Goal: Task Accomplishment & Management: Use online tool/utility

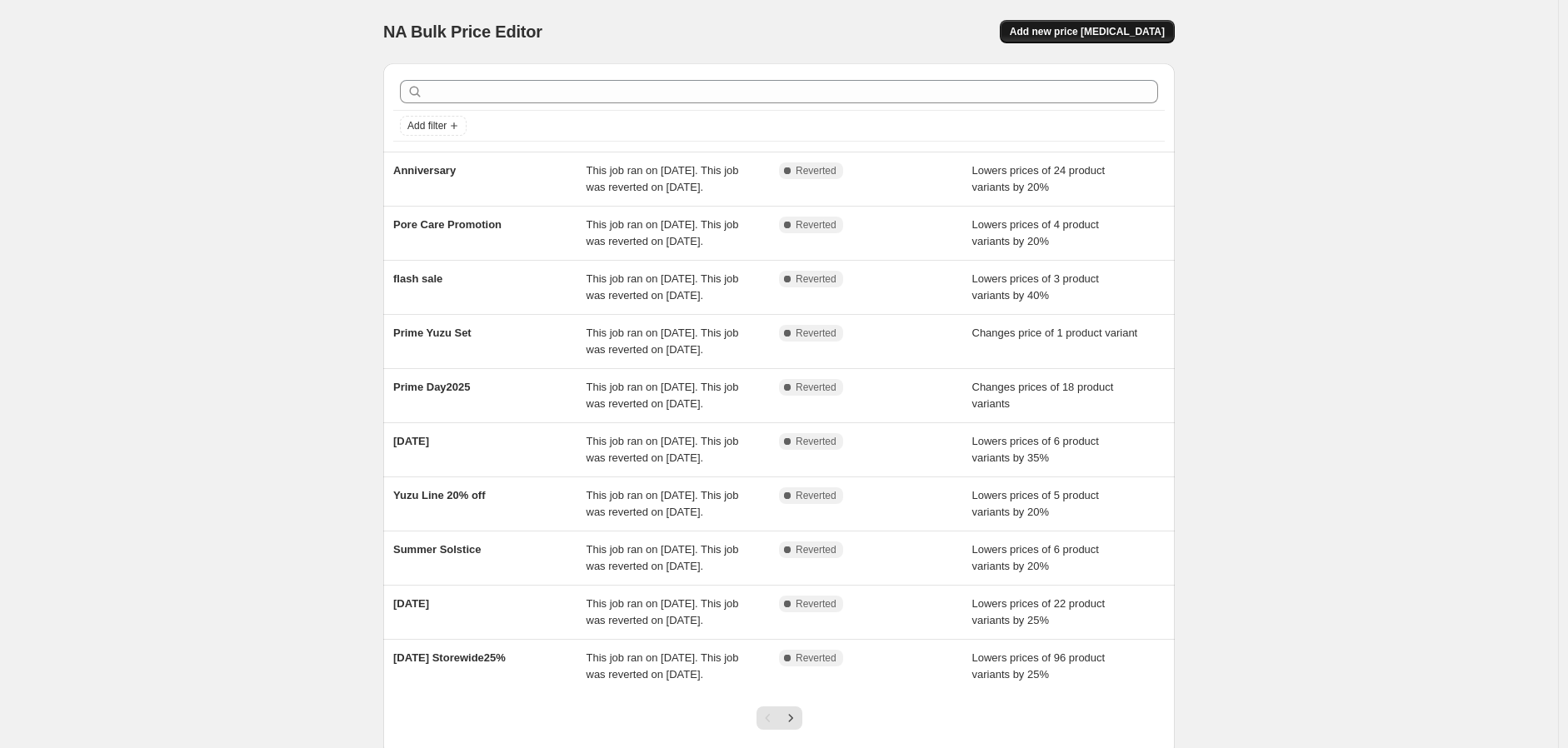
click at [1117, 28] on span "Add new price [MEDICAL_DATA]" at bounding box center [1087, 32] width 155 height 14
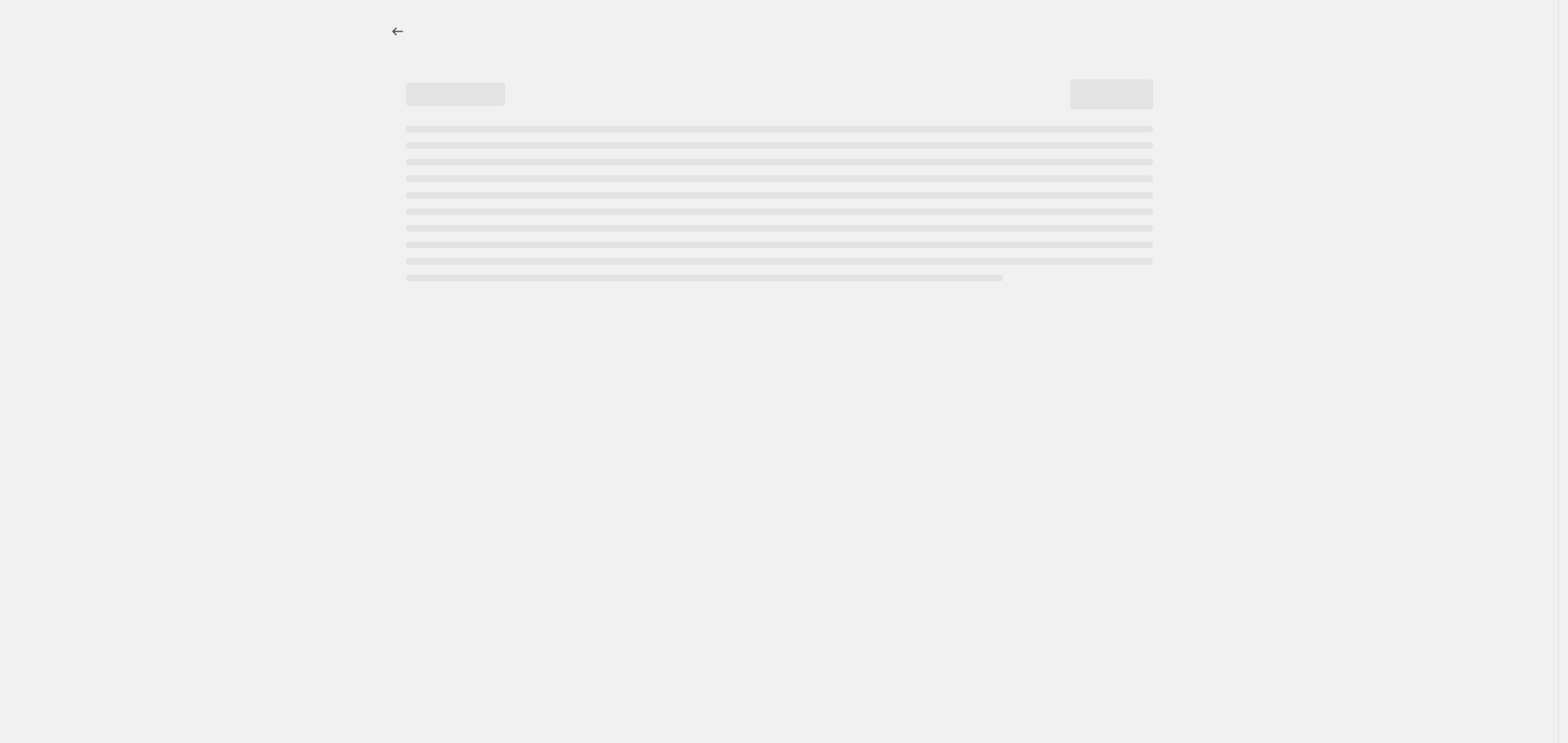
select select "percentage"
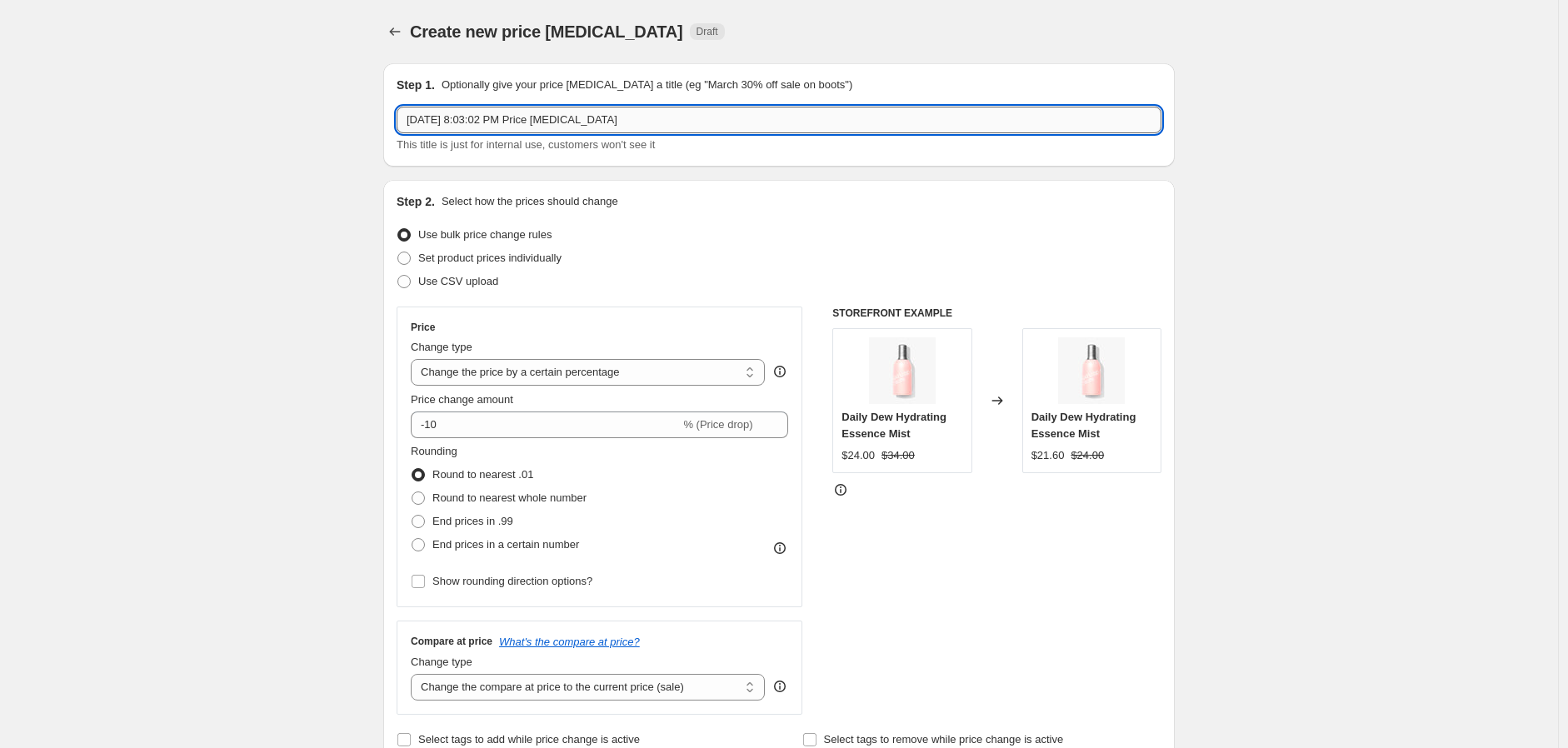
click at [655, 123] on input "Aug 27, 2025, 8:03:02 PM Price change job" at bounding box center [779, 119] width 765 height 26
type input "Labor 1"
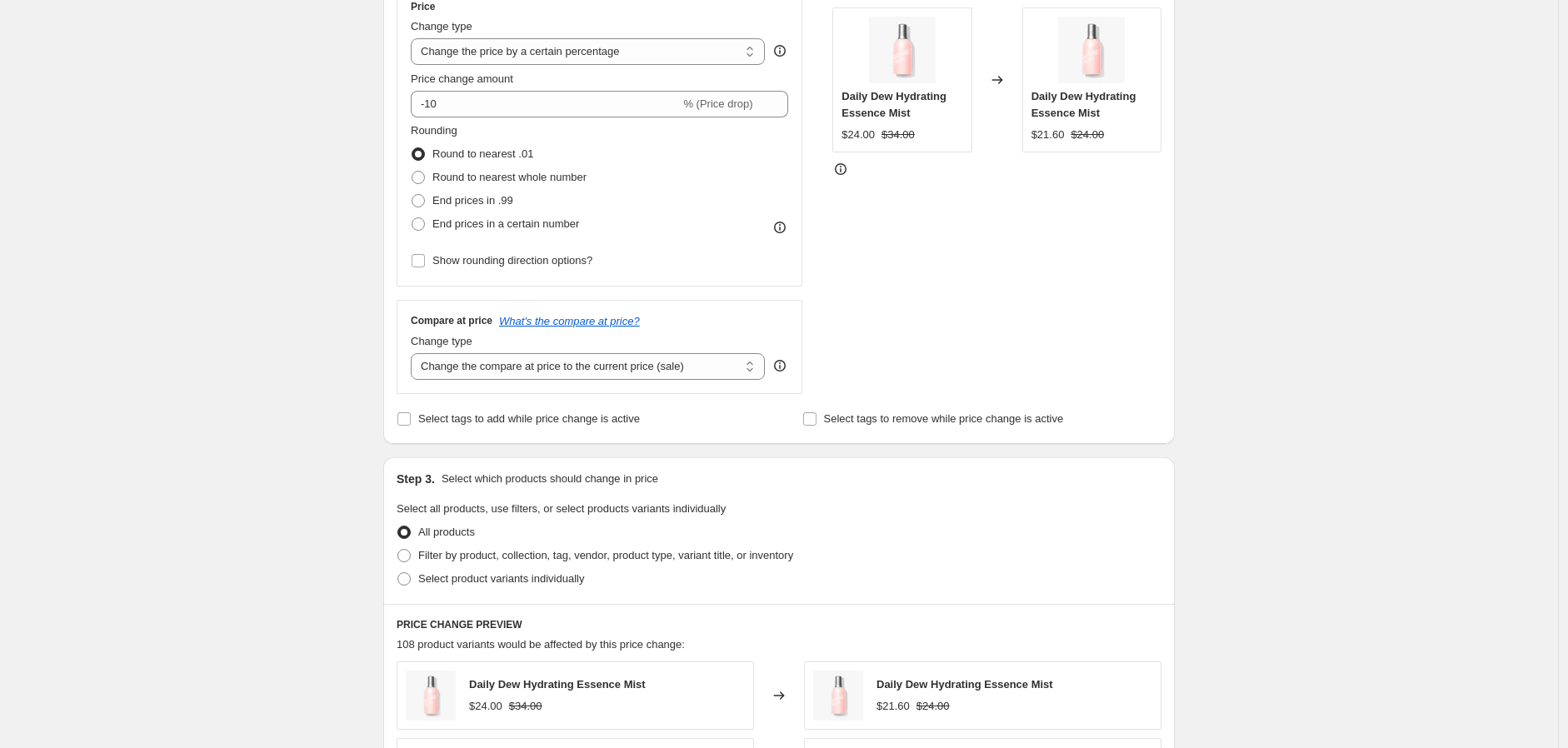
scroll to position [185, 0]
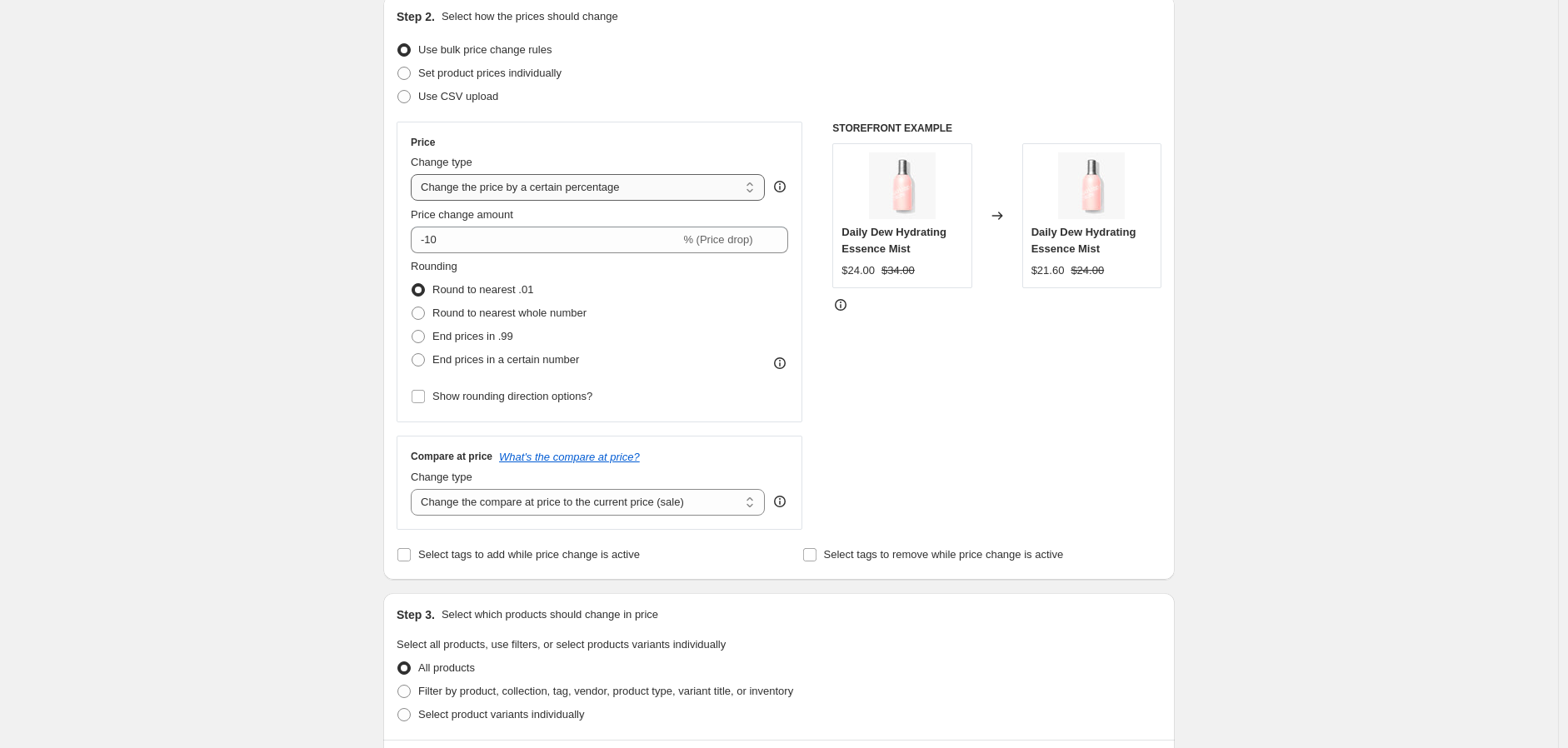
click at [605, 188] on select "Change the price to a certain amount Change the price by a certain amount Chang…" at bounding box center [587, 187] width 354 height 26
click at [608, 187] on select "Change the price to a certain amount Change the price by a certain amount Chang…" at bounding box center [587, 187] width 354 height 26
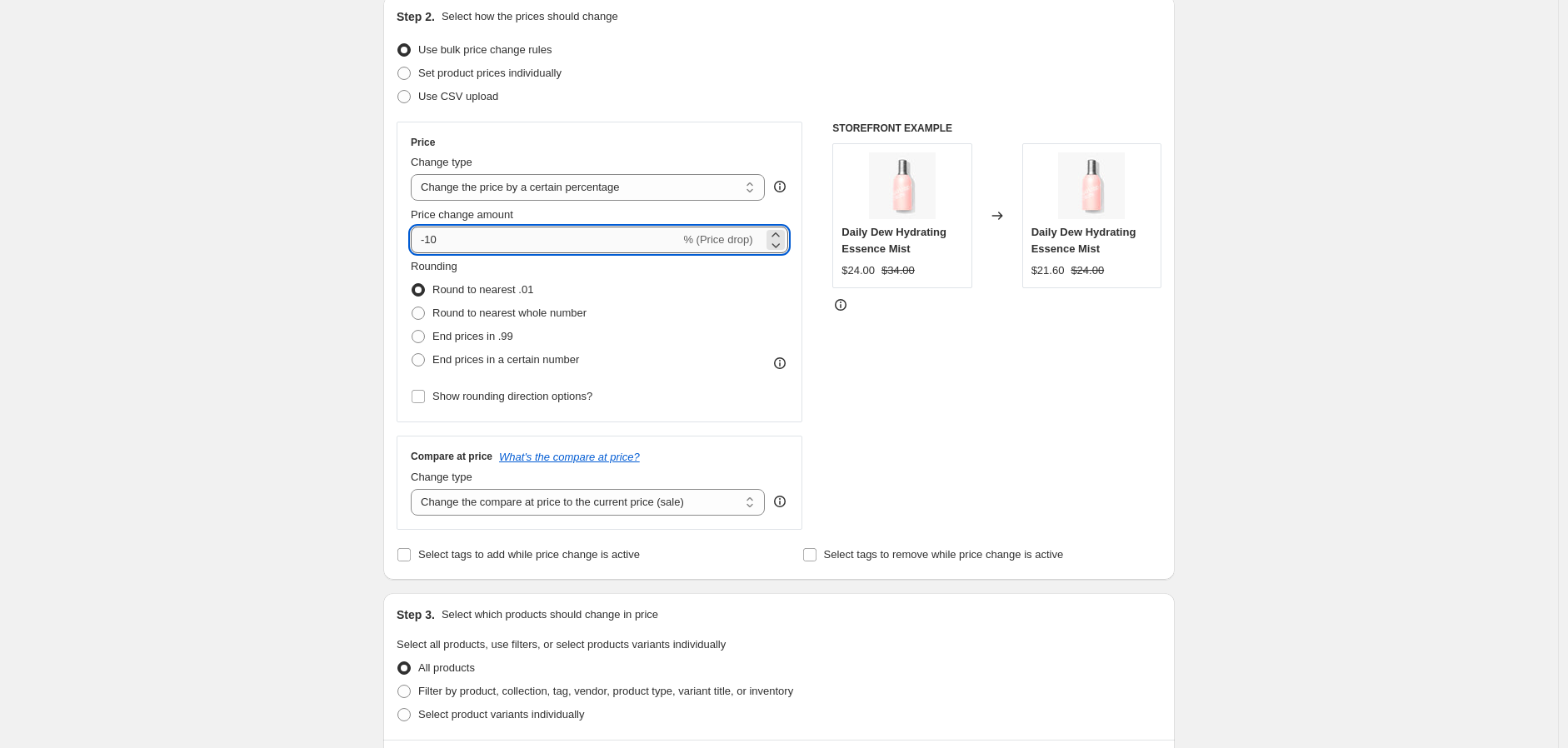
drag, startPoint x: 429, startPoint y: 244, endPoint x: 504, endPoint y: 246, distance: 75.0
click at [504, 246] on input "-10" at bounding box center [545, 239] width 269 height 26
type input "-1"
type input "-20"
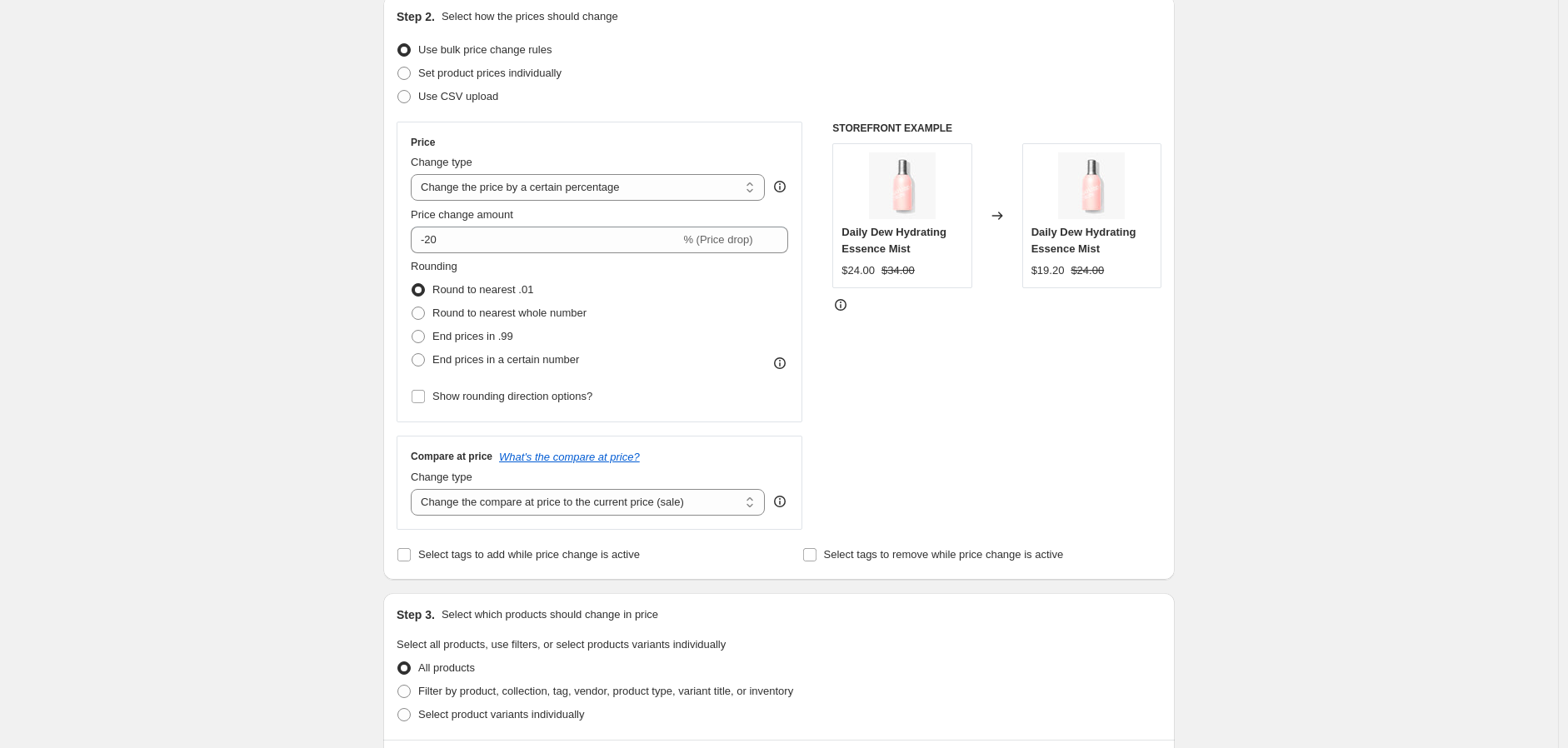
drag, startPoint x: 947, startPoint y: 360, endPoint x: 912, endPoint y: 384, distance: 42.4
click at [952, 356] on div "STOREFRONT EXAMPLE Daily Dew Hydrating Essence Mist $24.00 $34.00 Changed to Da…" at bounding box center [996, 325] width 329 height 408
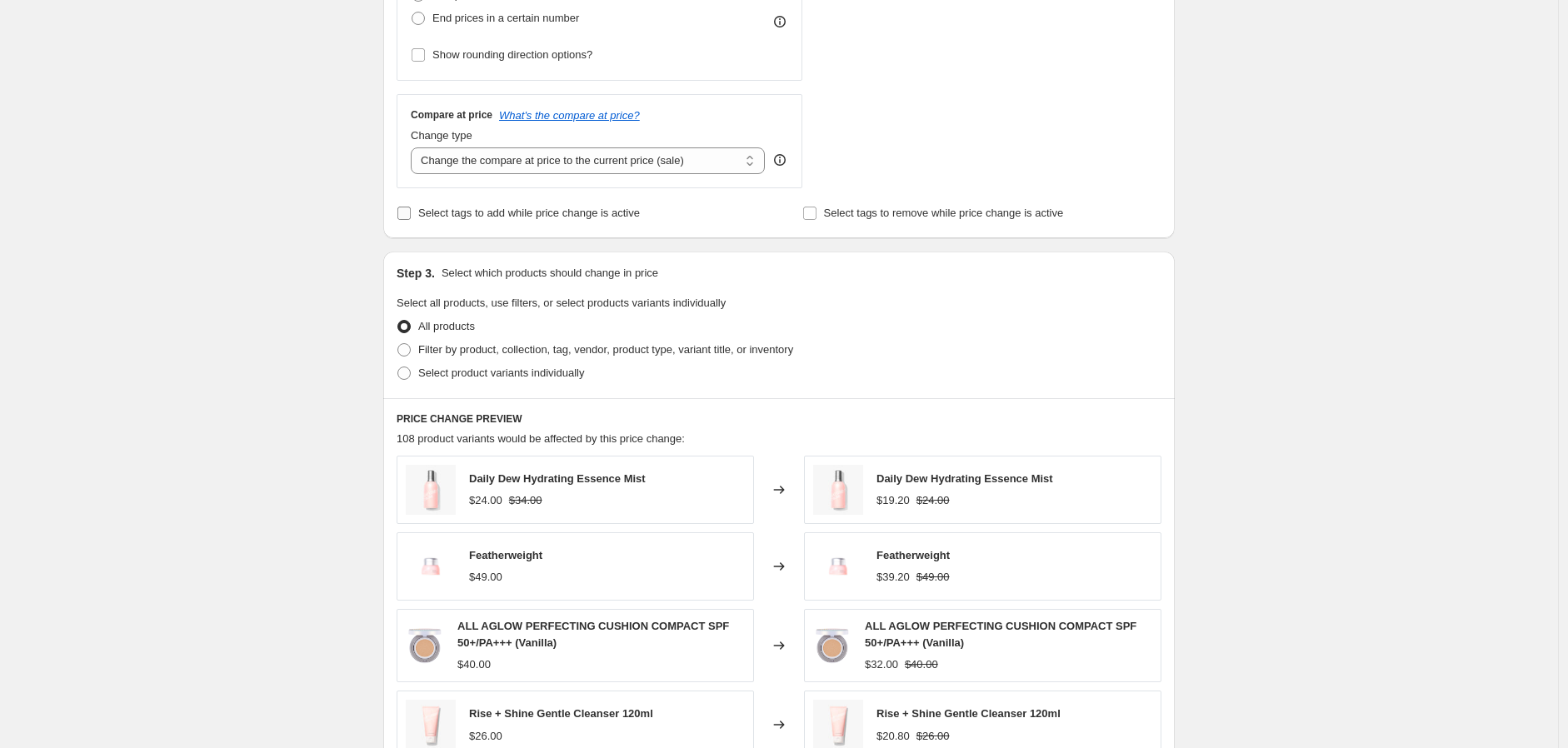
scroll to position [555, 0]
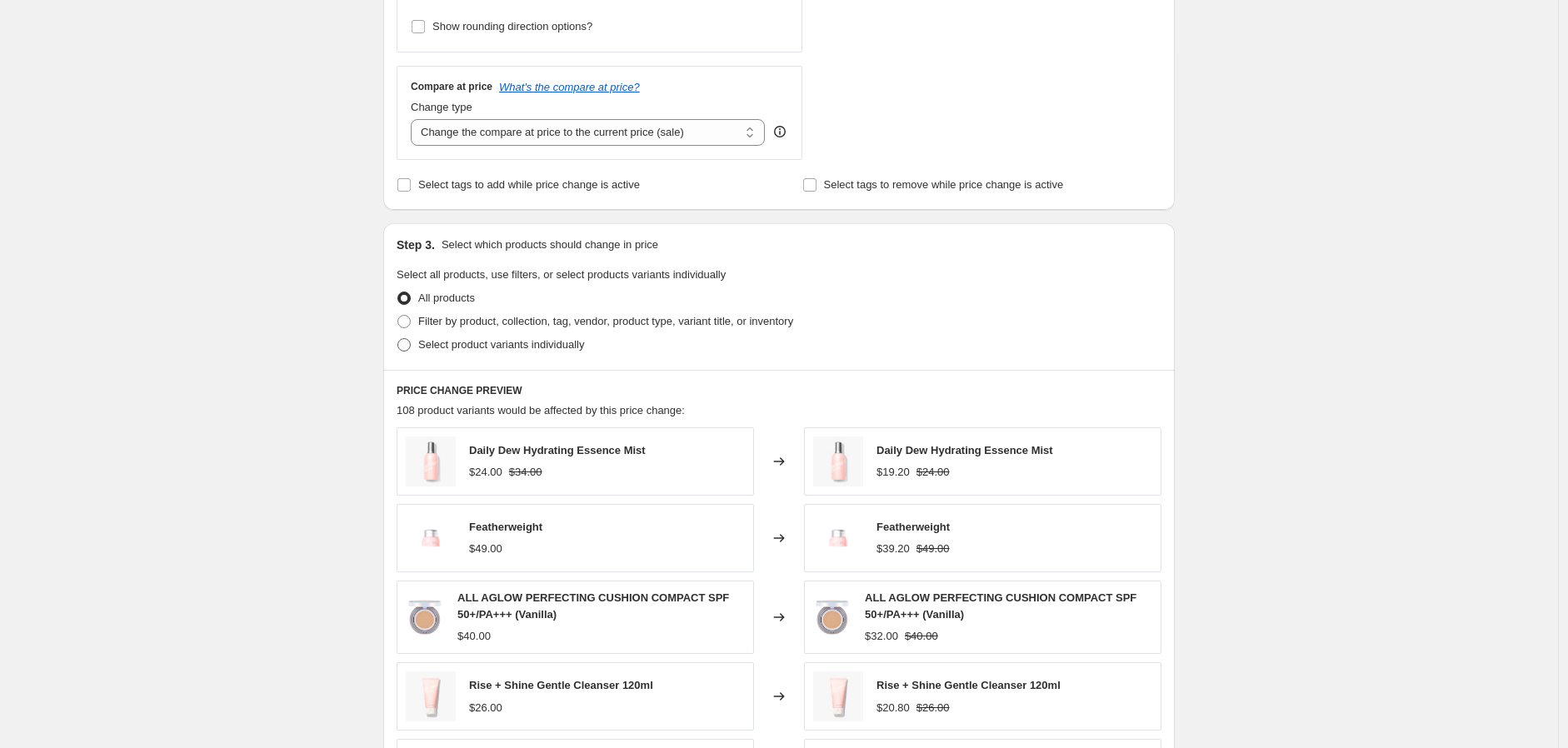
click at [491, 346] on span "Select product variants individually" at bounding box center [501, 344] width 166 height 13
click at [398, 339] on input "Select product variants individually" at bounding box center [397, 338] width 1 height 1
radio input "true"
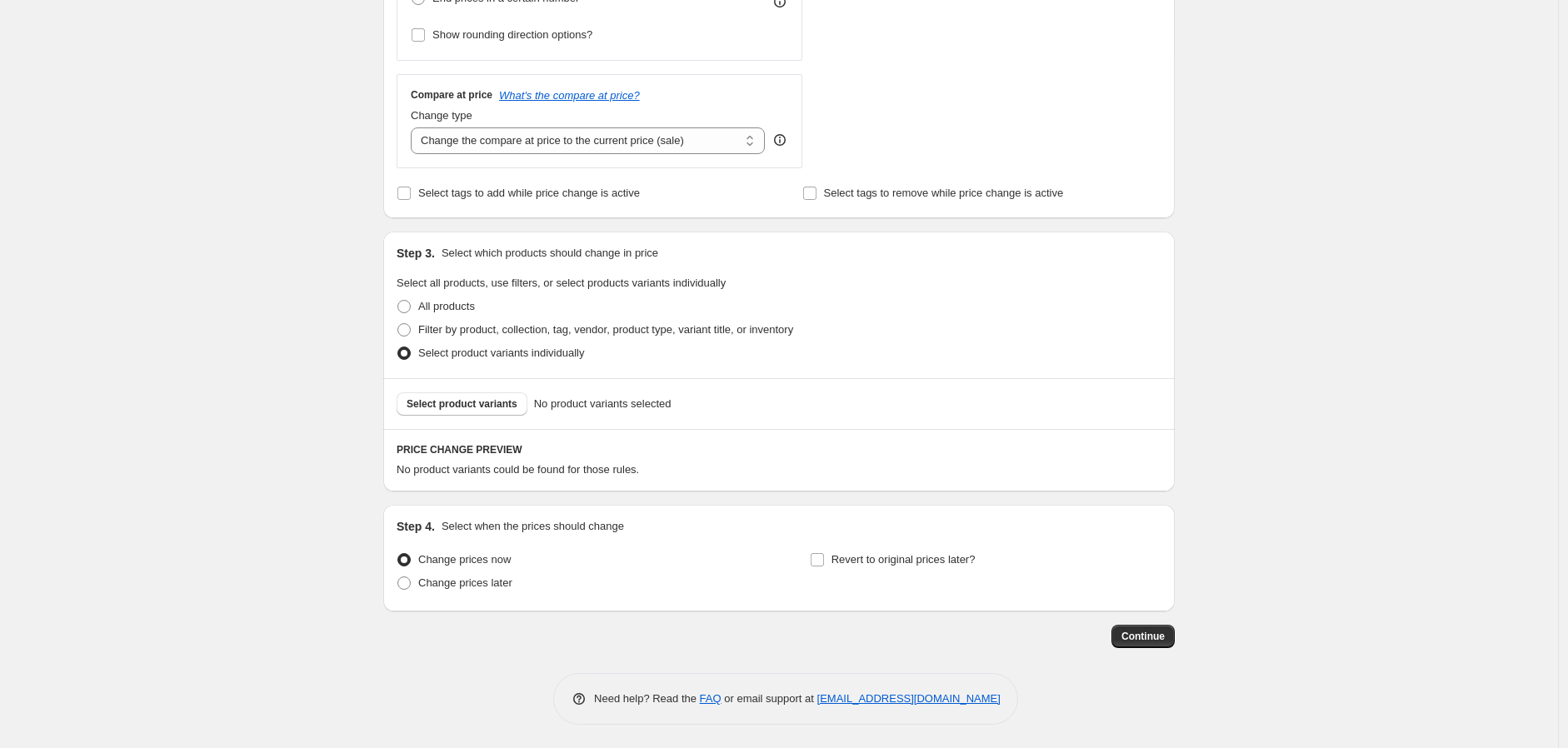
scroll to position [549, 0]
click at [477, 404] on span "Select product variants" at bounding box center [462, 403] width 111 height 14
click at [479, 407] on span "Select product variants" at bounding box center [462, 403] width 111 height 14
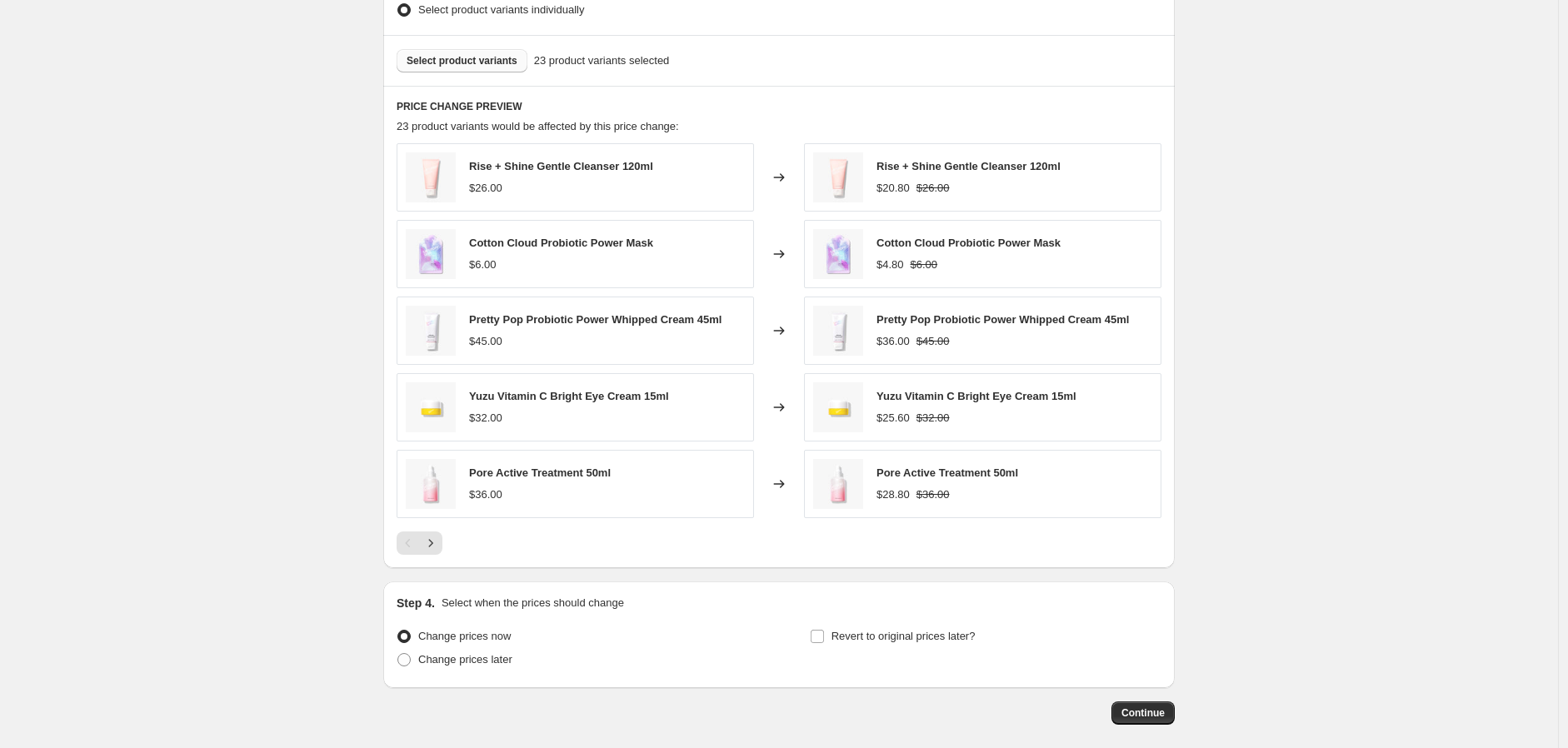
scroll to position [919, 0]
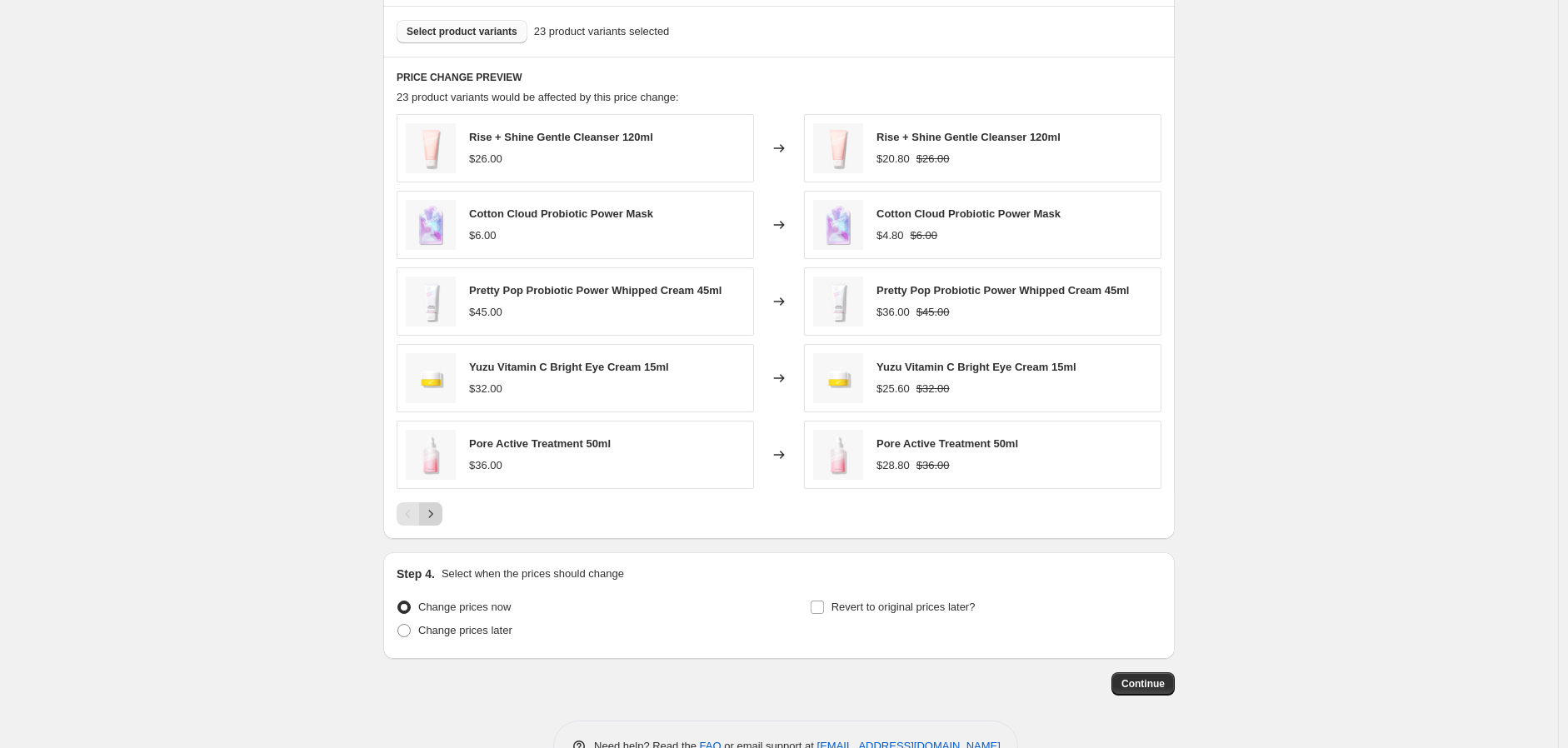
click at [435, 519] on icon "Next" at bounding box center [430, 514] width 17 height 17
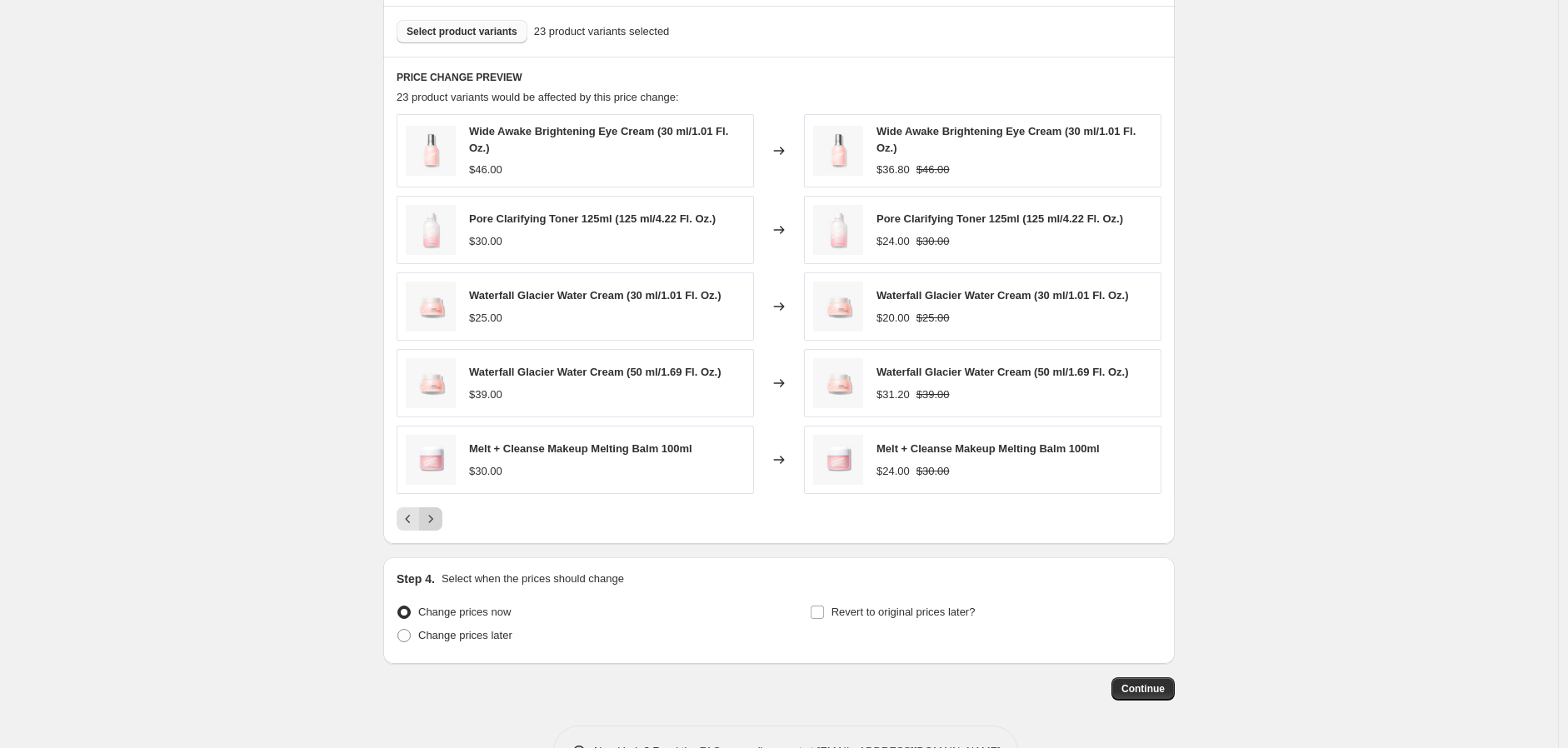
click at [436, 519] on icon "Next" at bounding box center [430, 519] width 17 height 17
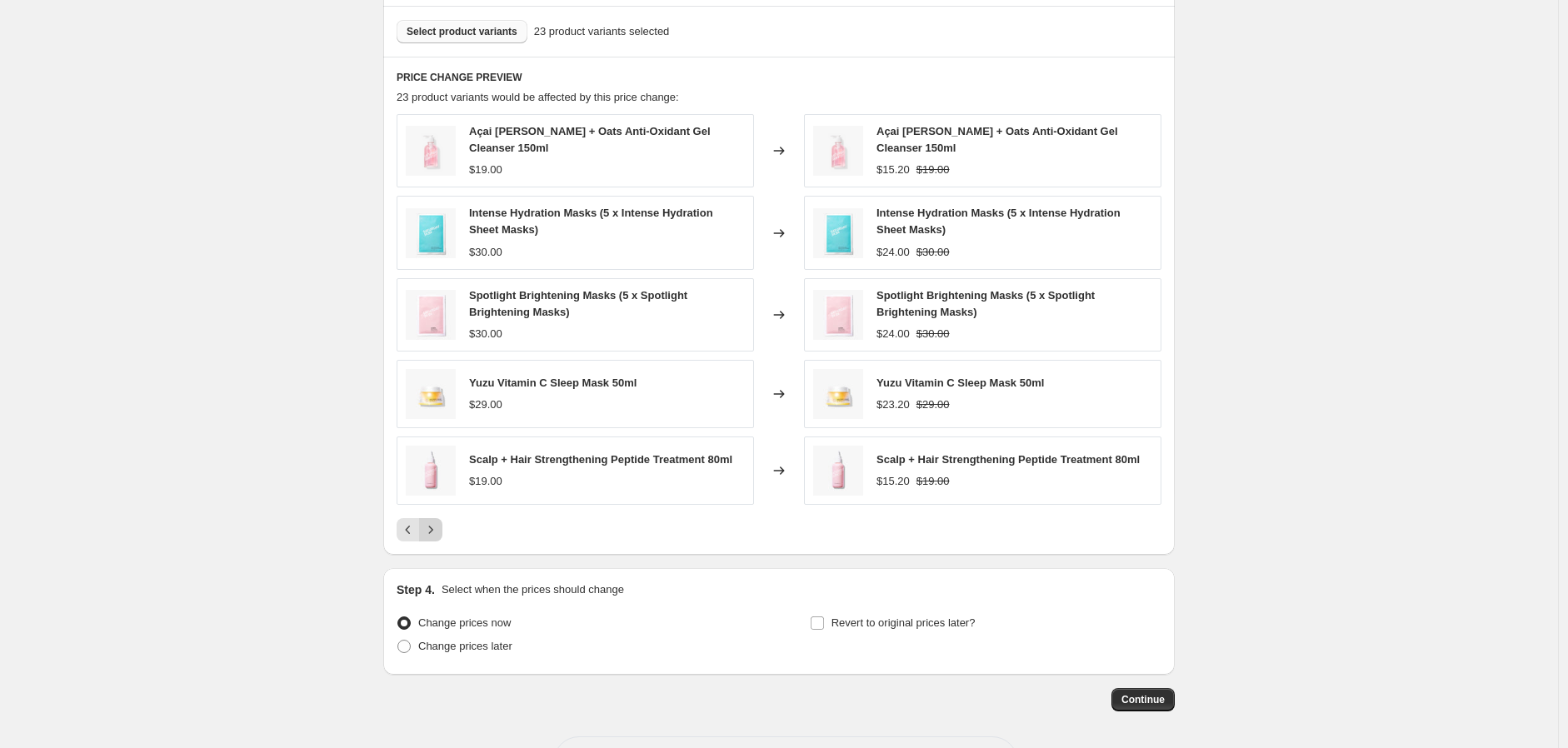
click at [436, 522] on icon "Next" at bounding box center [430, 529] width 17 height 17
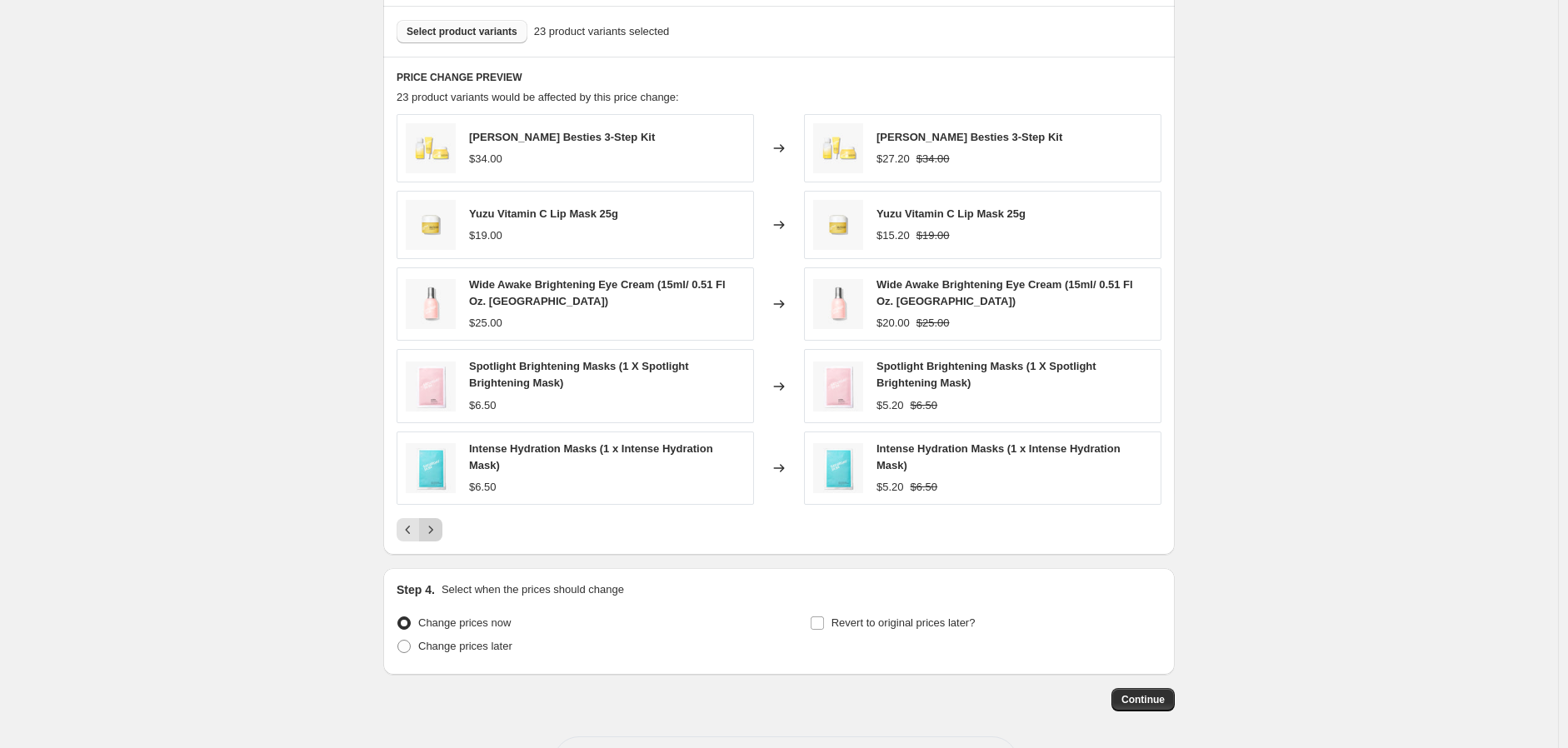
click at [439, 528] on icon "Next" at bounding box center [430, 529] width 17 height 17
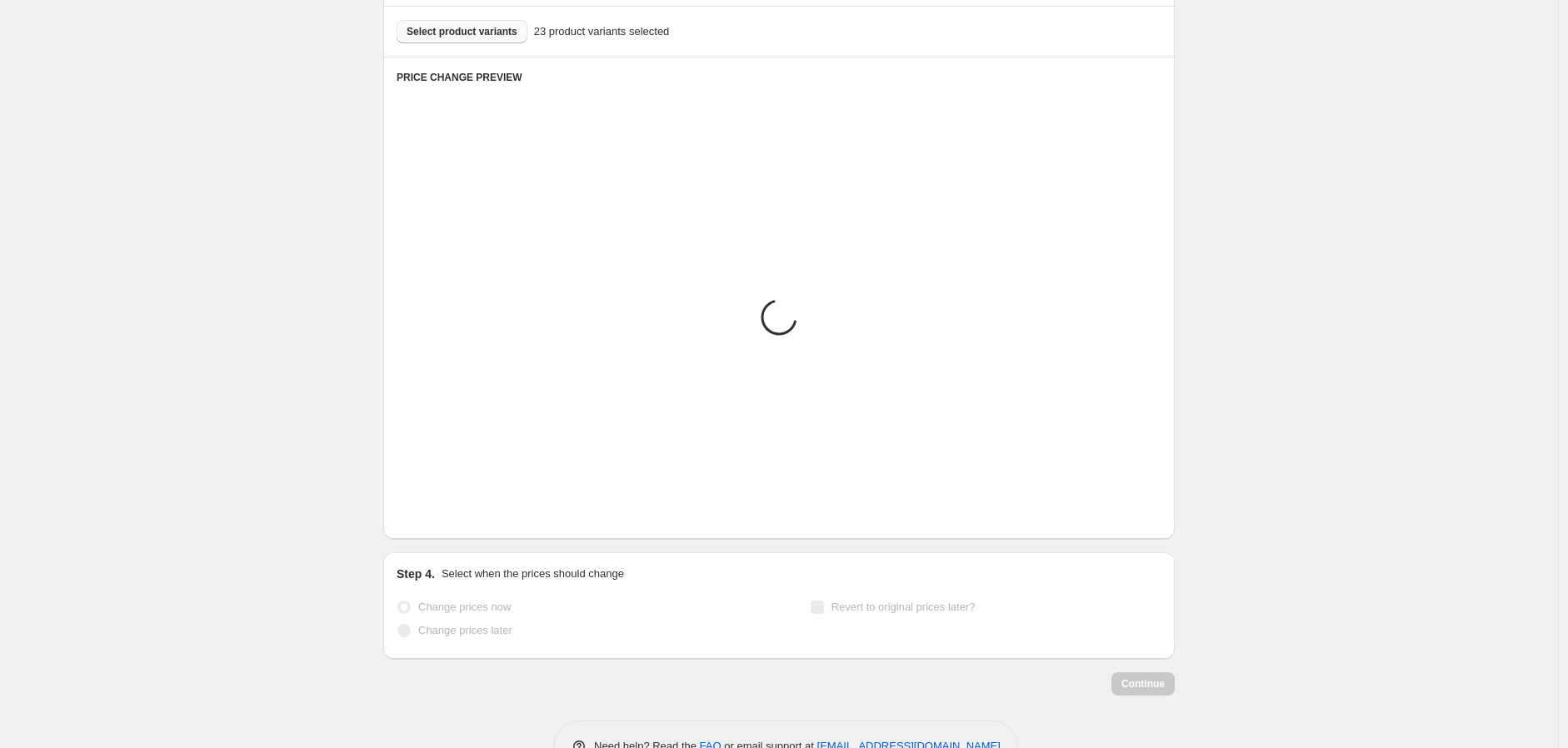
scroll to position [817, 0]
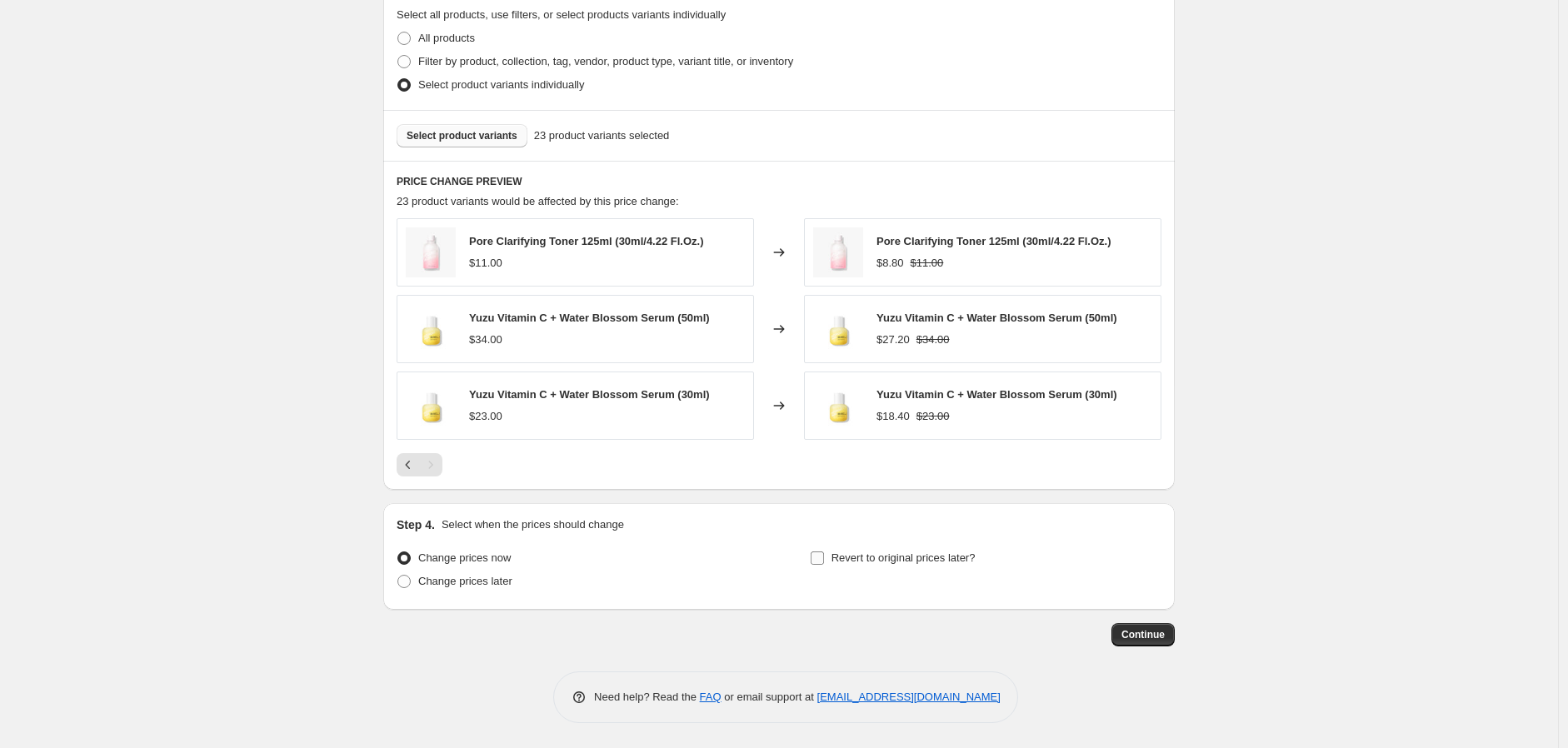
click at [817, 566] on label "Revert to original prices later?" at bounding box center [892, 559] width 166 height 23
click at [817, 565] on input "Revert to original prices later?" at bounding box center [817, 559] width 14 height 14
checkbox input "true"
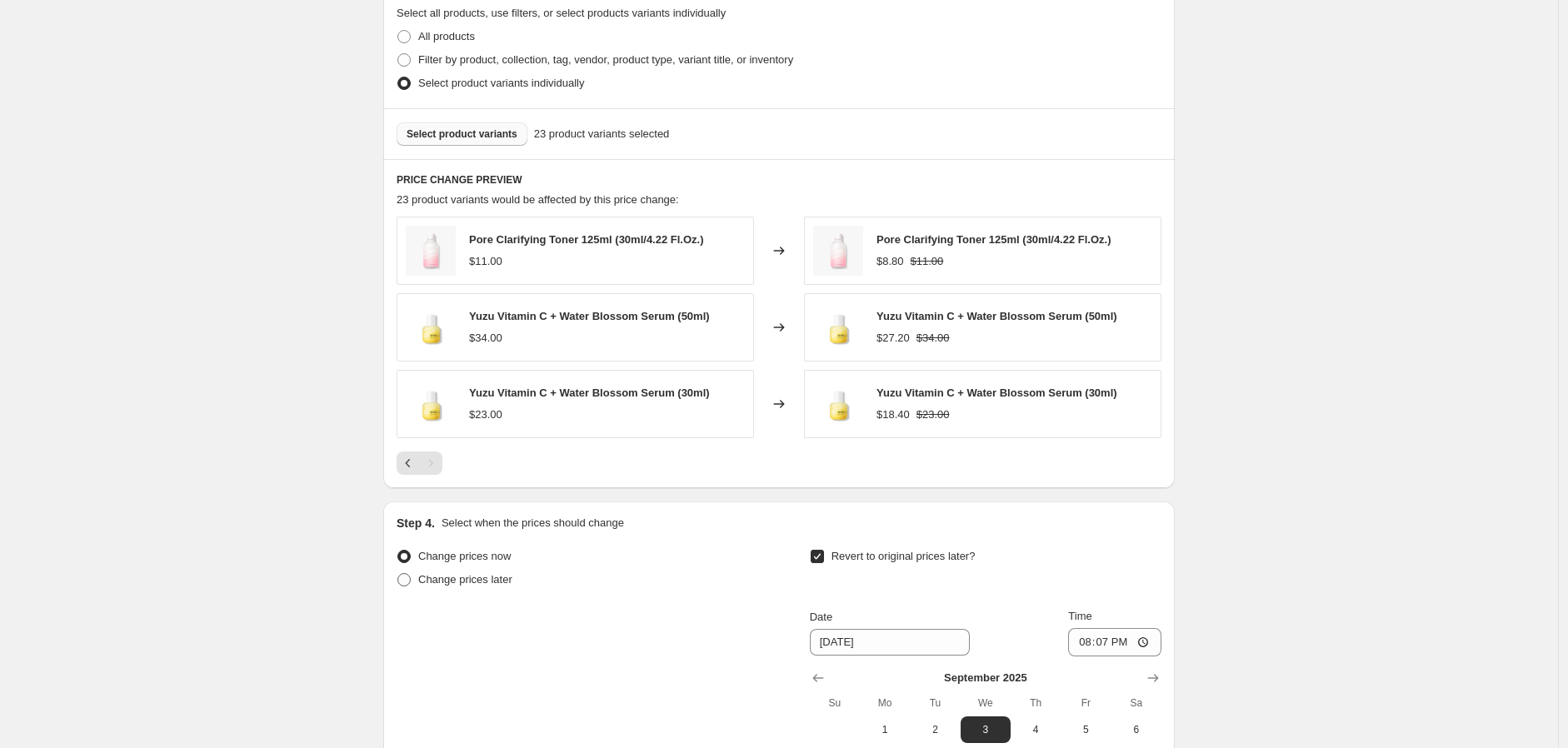
click at [495, 586] on span "Change prices later" at bounding box center [465, 579] width 94 height 13
click at [398, 574] on input "Change prices later" at bounding box center [397, 573] width 1 height 1
radio input "true"
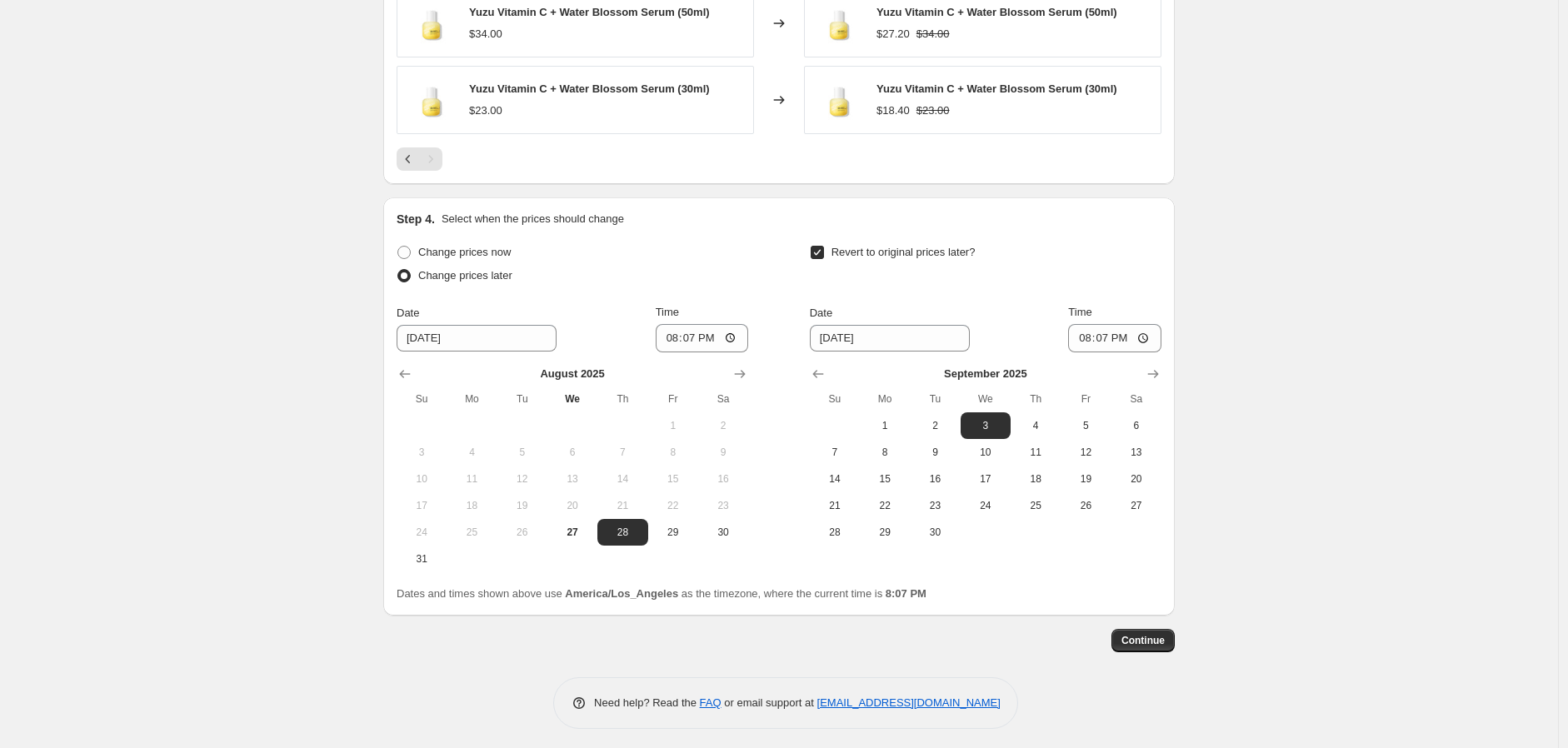
scroll to position [1128, 0]
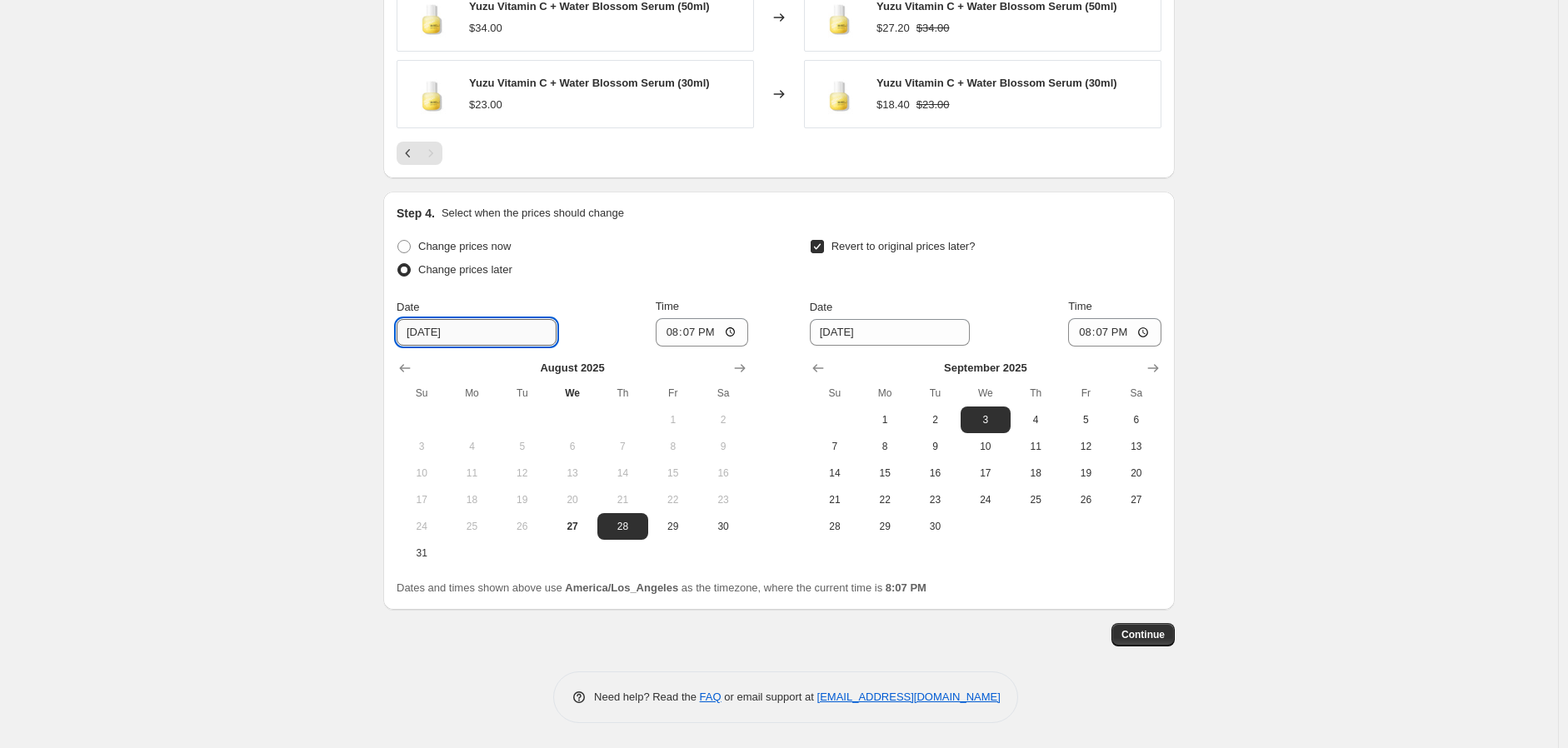
click at [431, 335] on input "8/28/2025" at bounding box center [476, 332] width 160 height 26
click at [673, 525] on span "29" at bounding box center [673, 527] width 37 height 14
type input "8/29/2025"
click at [677, 335] on input "20:07" at bounding box center [702, 332] width 93 height 28
type input "00:01"
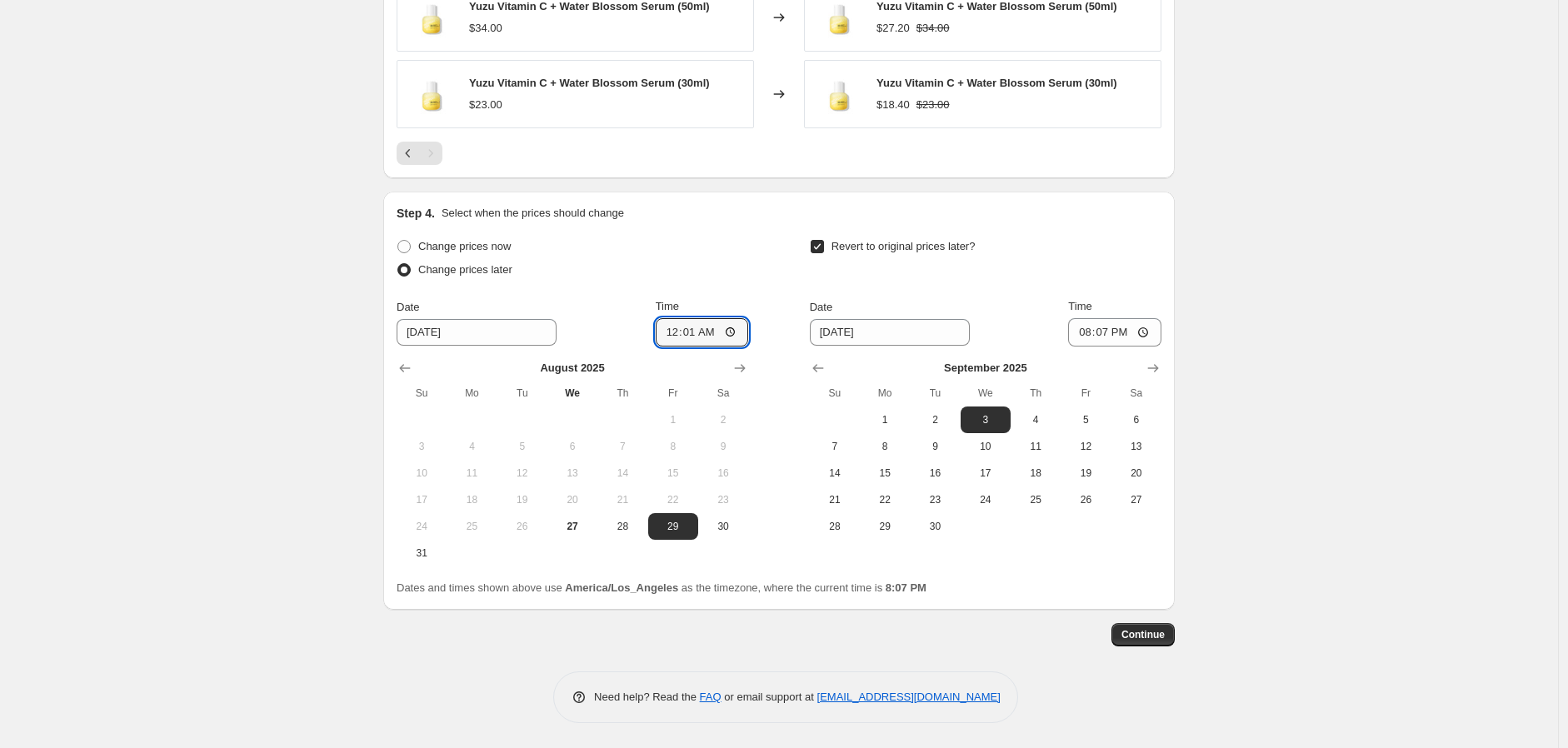
click at [722, 288] on div "Change prices now Change prices later Date 8/29/2025 Time 00:01 August 2025 Su …" at bounding box center [572, 400] width 351 height 331
drag, startPoint x: 607, startPoint y: 590, endPoint x: 689, endPoint y: 590, distance: 82.0
click at [689, 590] on span "Dates and times shown above use America/Los_Angeles as the timezone, where the …" at bounding box center [661, 588] width 530 height 13
drag, startPoint x: 1086, startPoint y: 572, endPoint x: 1076, endPoint y: 572, distance: 10.0
click at [1086, 572] on div "Change prices now Change prices later Date 8/29/2025 Time 00:01 August 2025 Su …" at bounding box center [779, 416] width 765 height 361
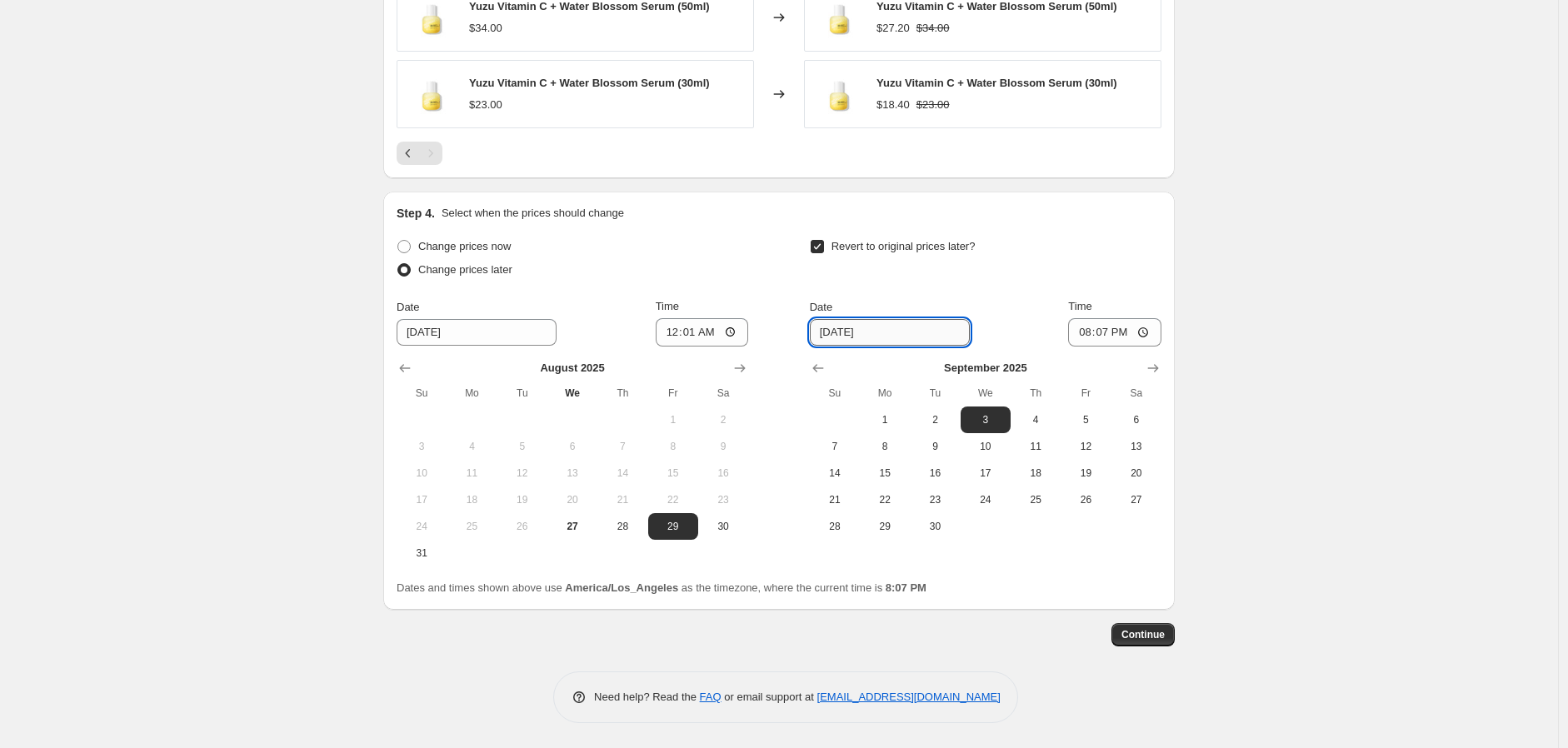
click at [846, 327] on input "9/3/2025" at bounding box center [889, 332] width 160 height 26
click at [819, 372] on icon "Show previous month, August 2025" at bounding box center [817, 368] width 17 height 17
click at [1087, 527] on span "29" at bounding box center [1085, 527] width 37 height 14
type input "8/29/2025"
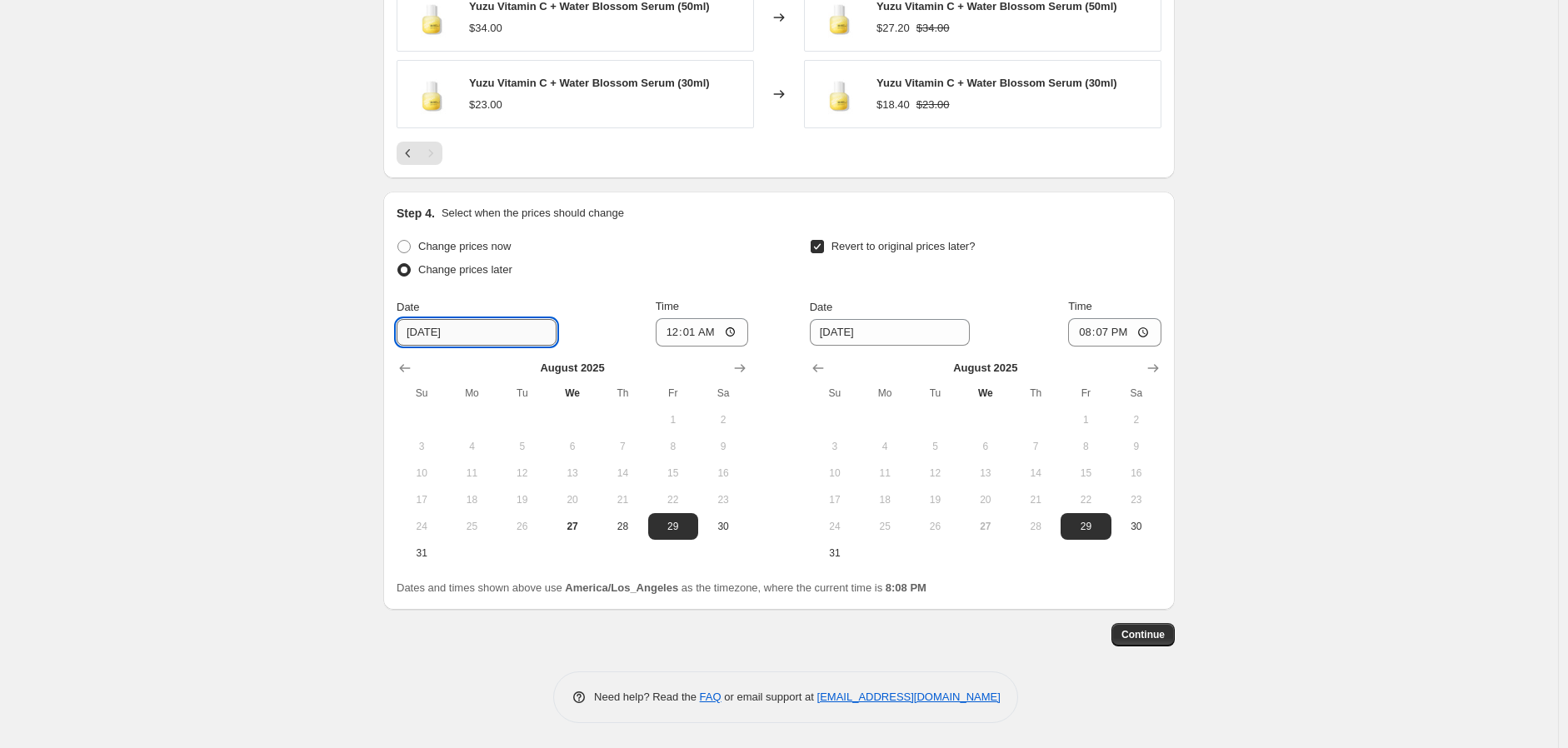
click at [466, 331] on input "8/29/2025" at bounding box center [476, 332] width 160 height 26
click at [636, 530] on span "28" at bounding box center [622, 527] width 37 height 14
type input "8/28/2025"
click at [1084, 335] on input "20:07" at bounding box center [1115, 332] width 93 height 28
type input "23:59"
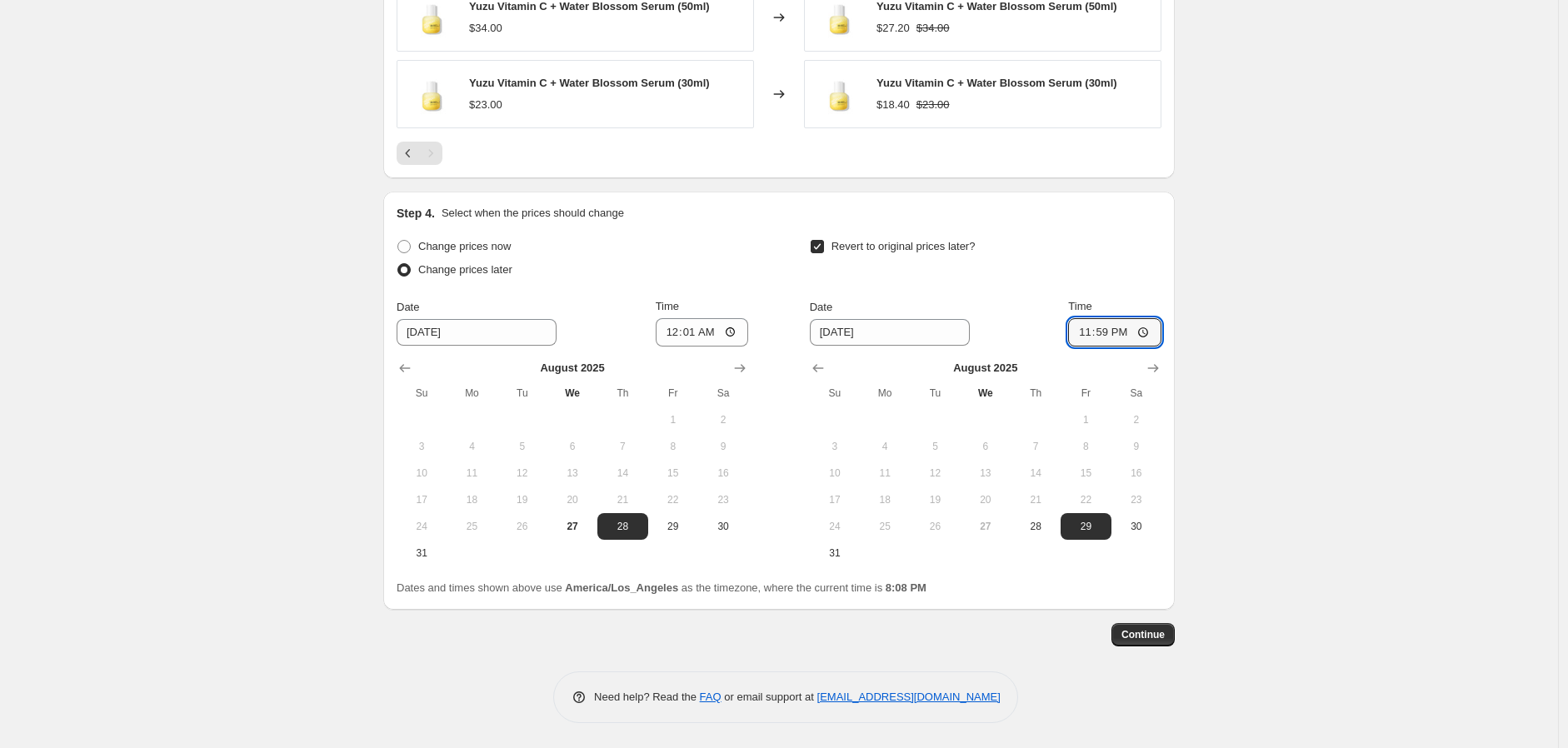
click at [1118, 255] on div "Revert to original prices later?" at bounding box center [985, 259] width 351 height 50
click at [1154, 638] on span "Continue" at bounding box center [1143, 635] width 44 height 14
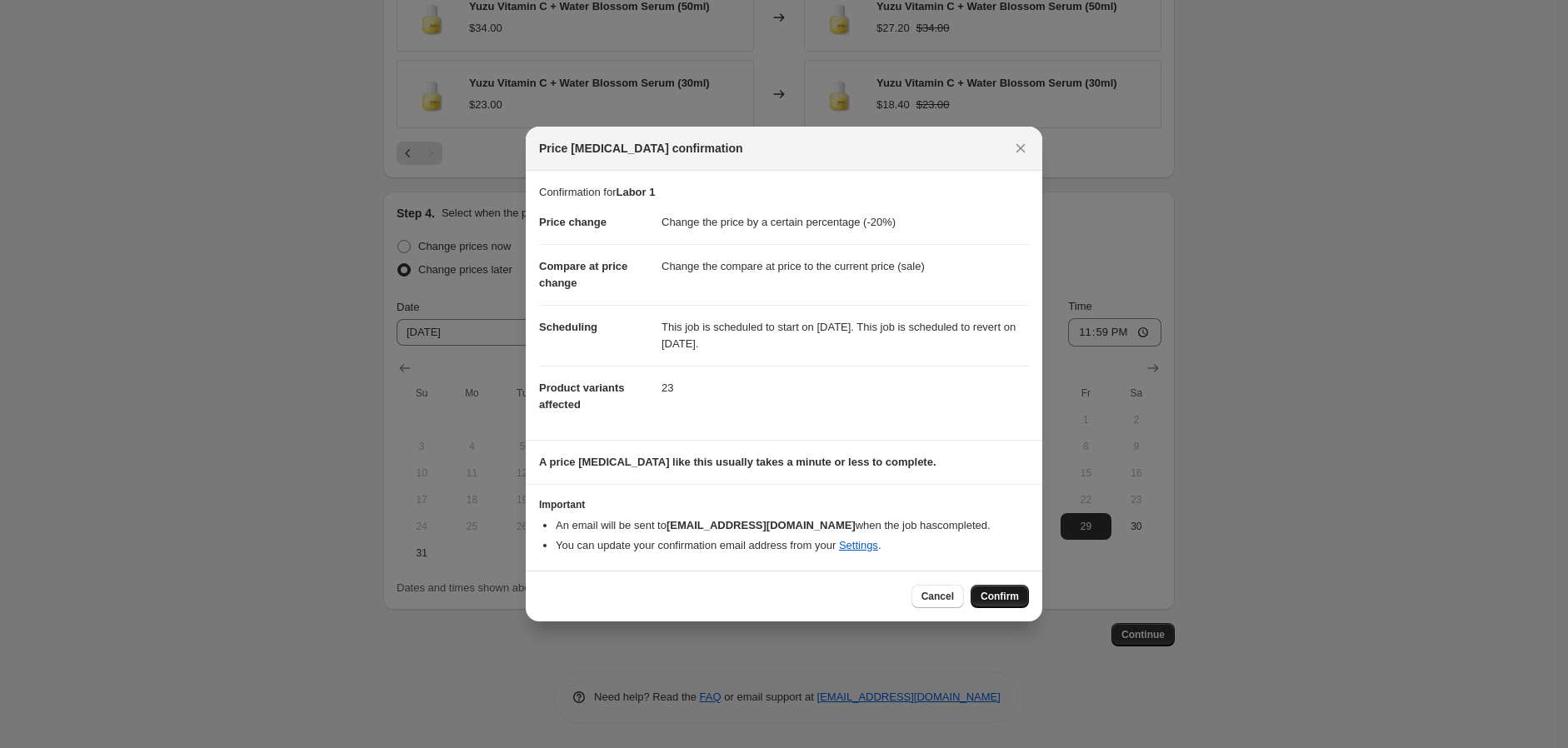
click at [1017, 598] on span "Confirm" at bounding box center [999, 596] width 38 height 14
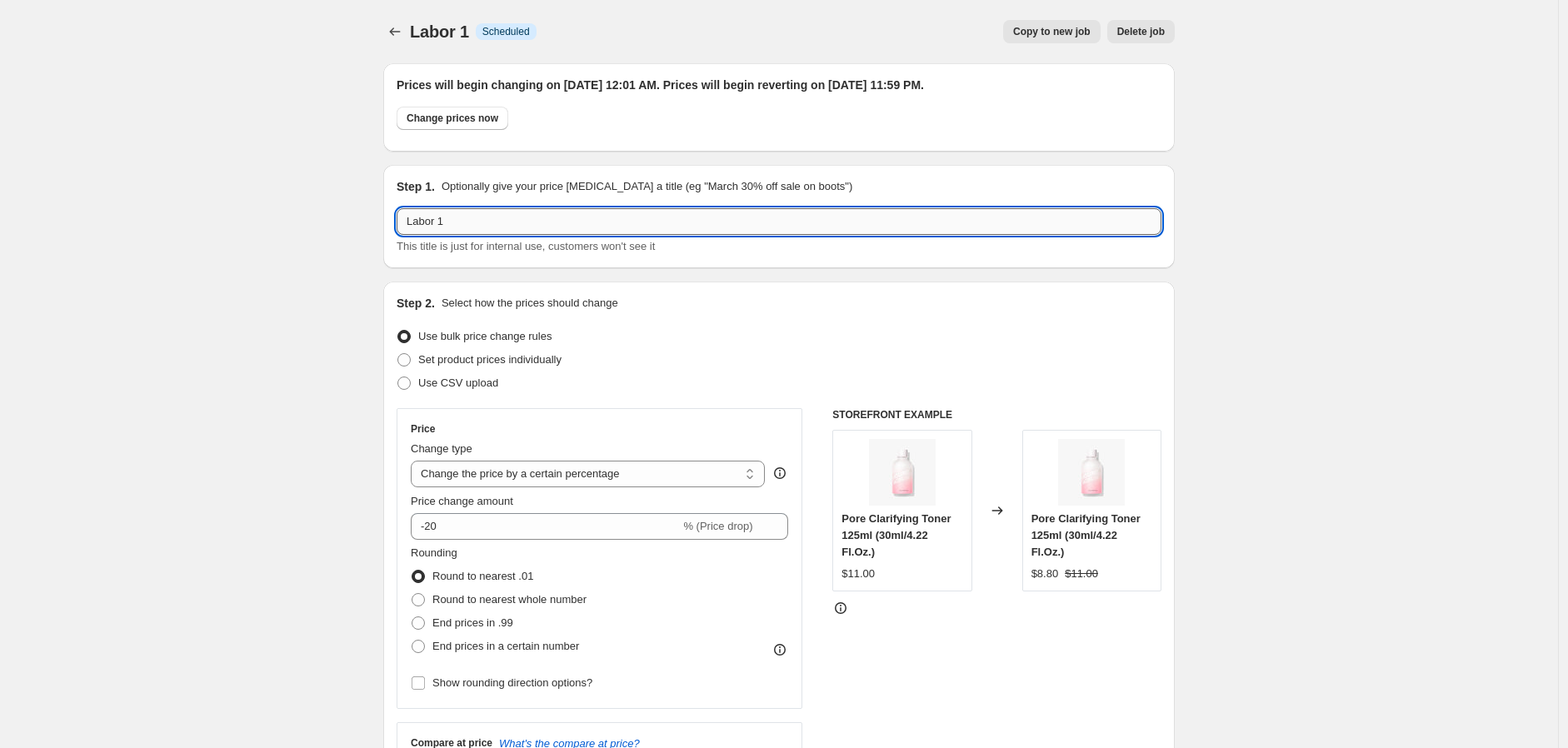
click at [502, 228] on input "Labor 1" at bounding box center [779, 221] width 765 height 26
type input "Labor 1-20%"
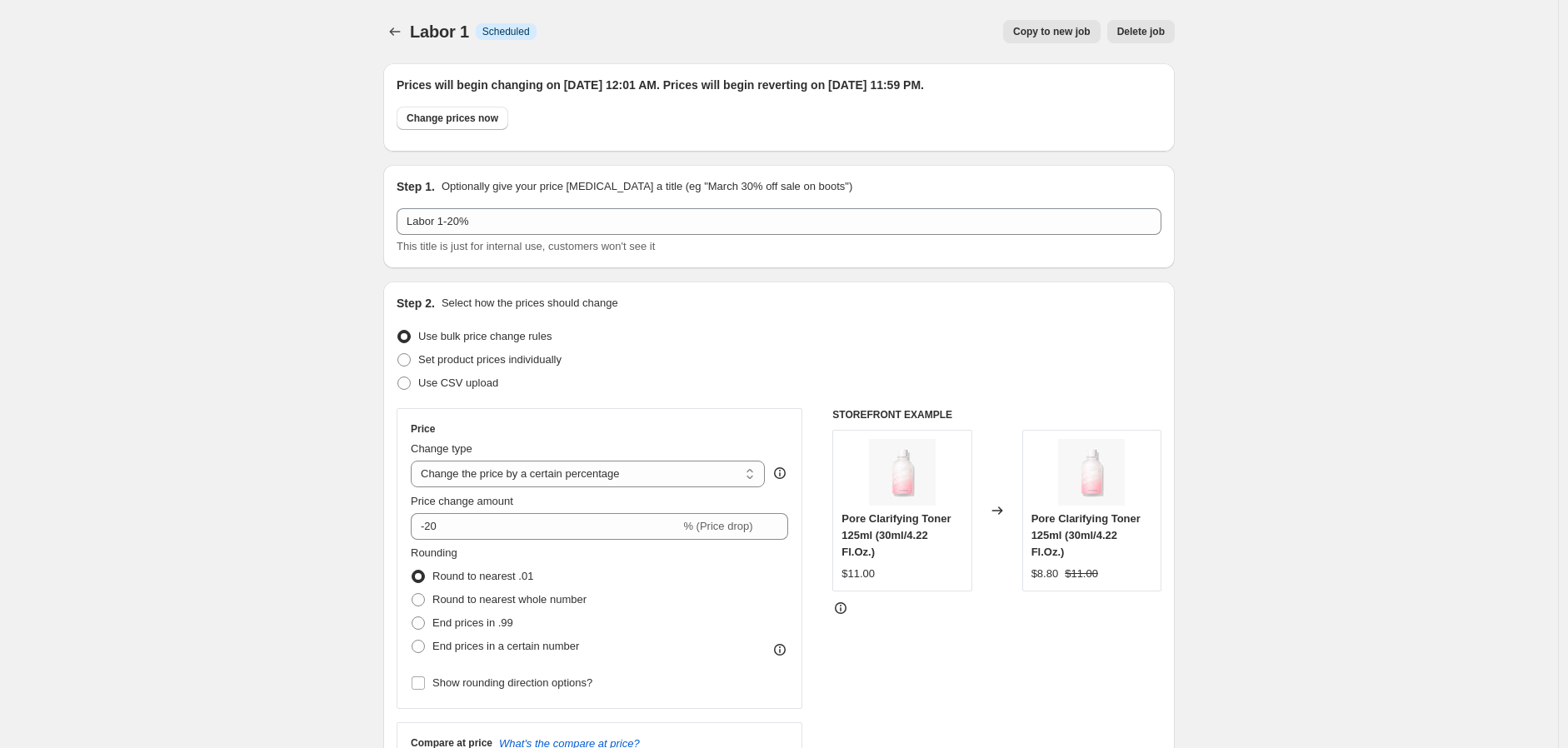
drag, startPoint x: 1289, startPoint y: 178, endPoint x: 1248, endPoint y: 156, distance: 46.5
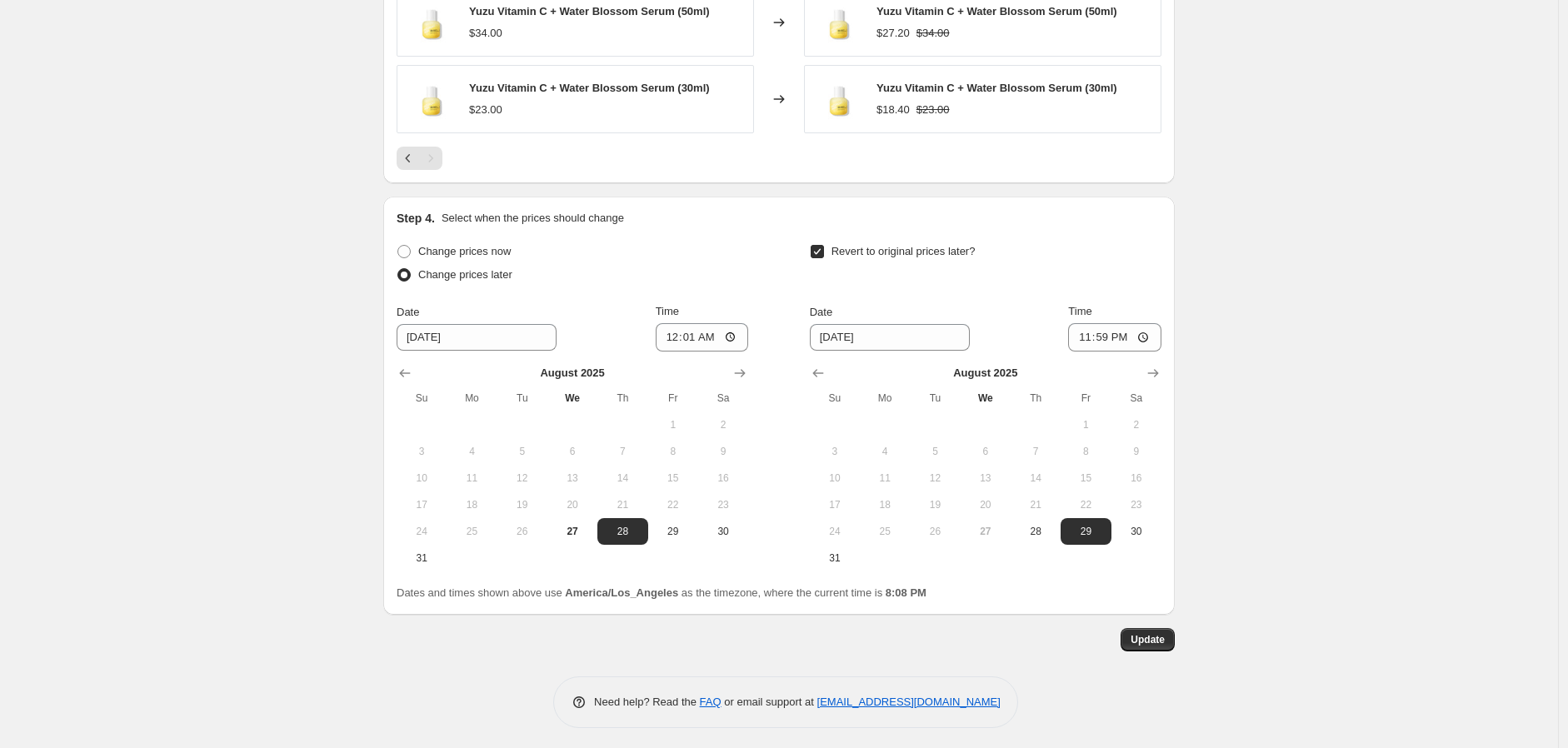
scroll to position [1229, 0]
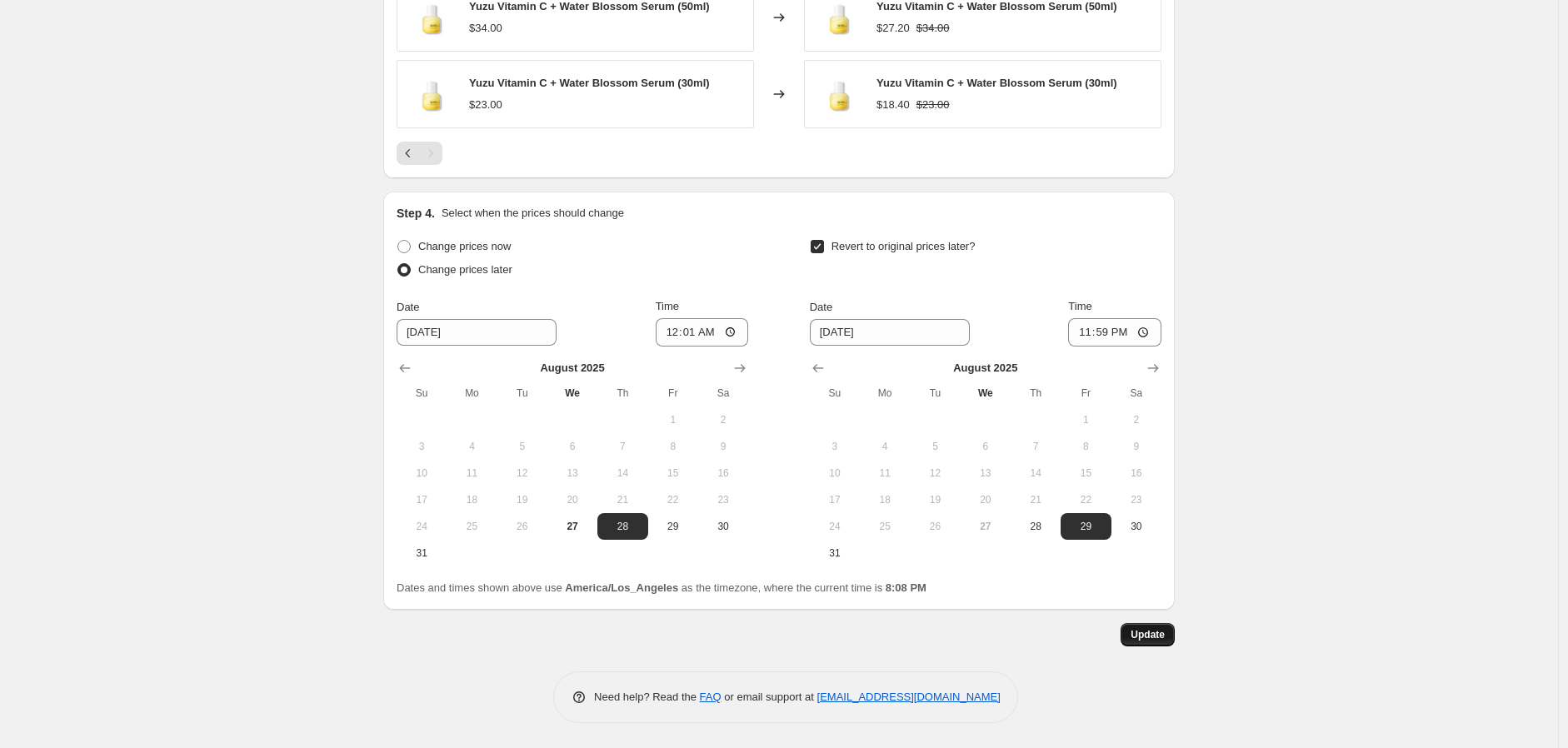
click at [1147, 642] on button "Update" at bounding box center [1148, 635] width 54 height 23
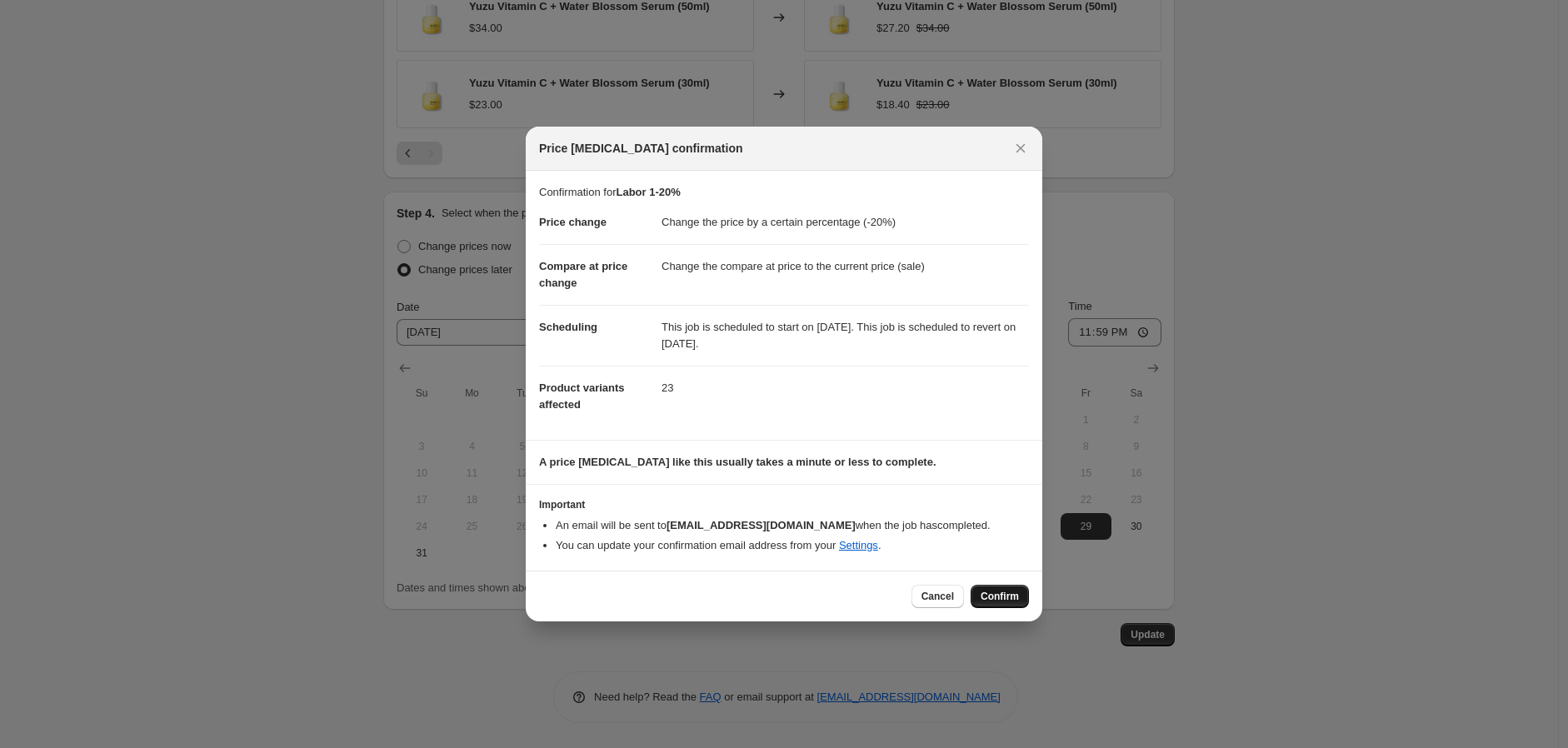
click at [1006, 600] on span "Confirm" at bounding box center [999, 596] width 38 height 14
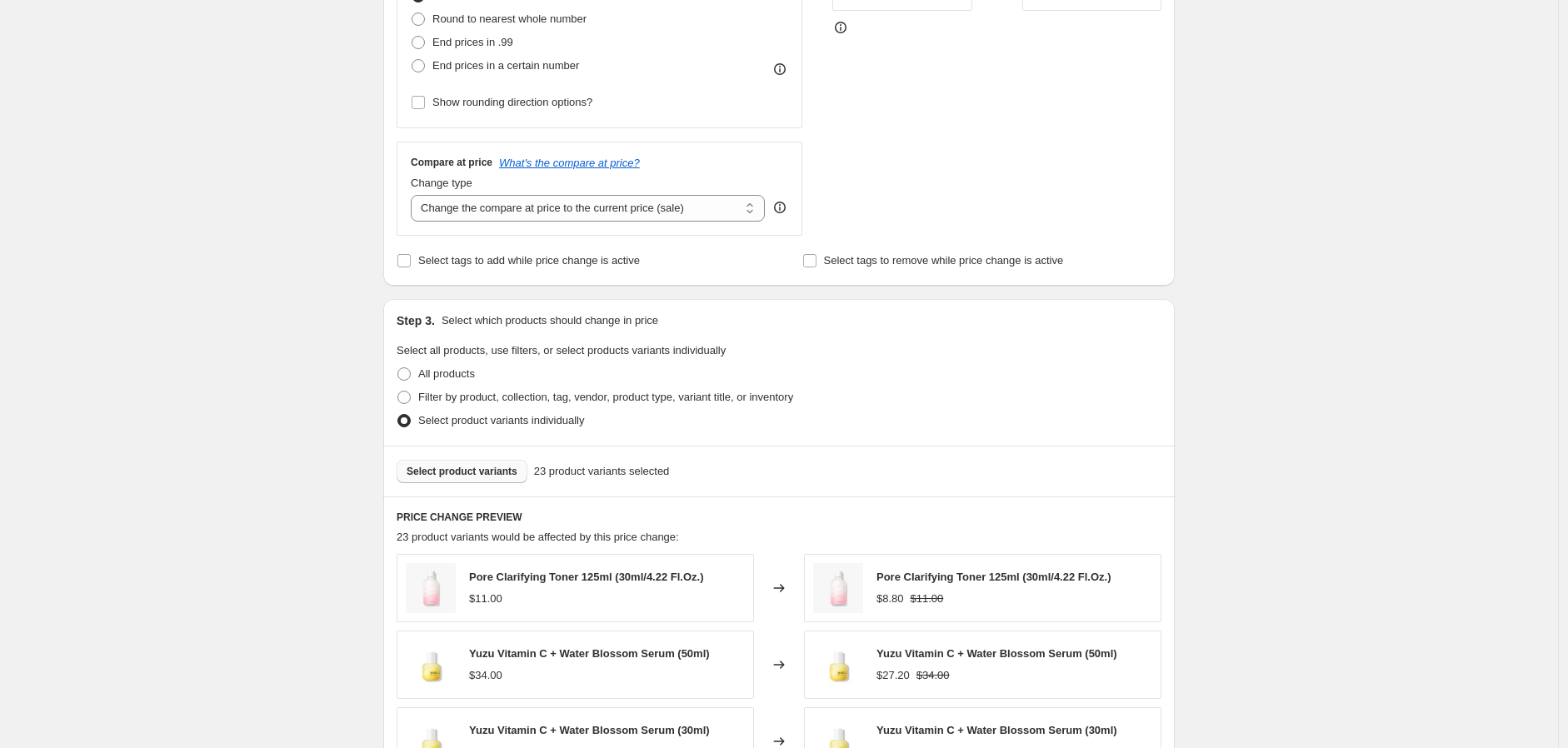
scroll to position [0, 0]
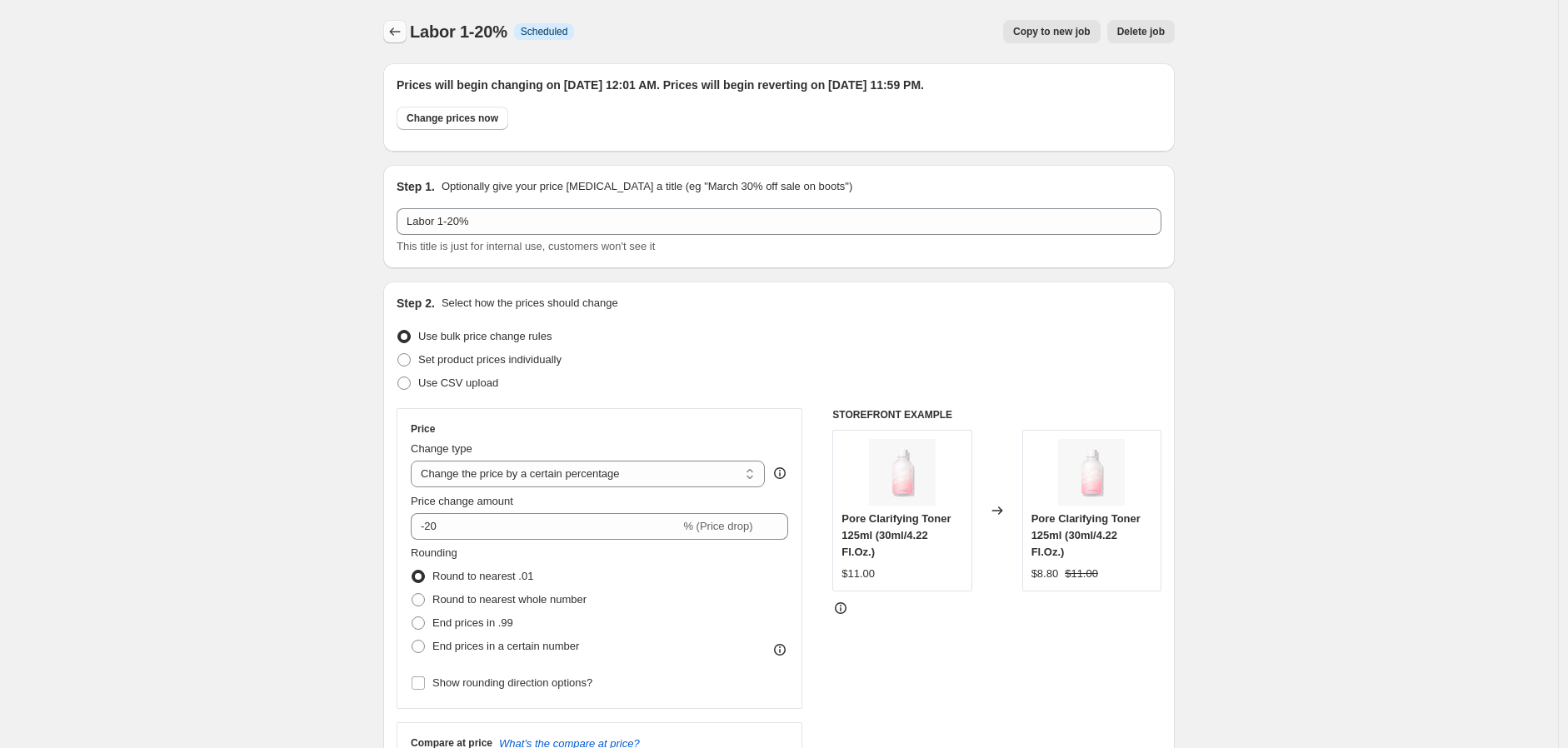
click at [398, 37] on icon "Price change jobs" at bounding box center [394, 31] width 17 height 17
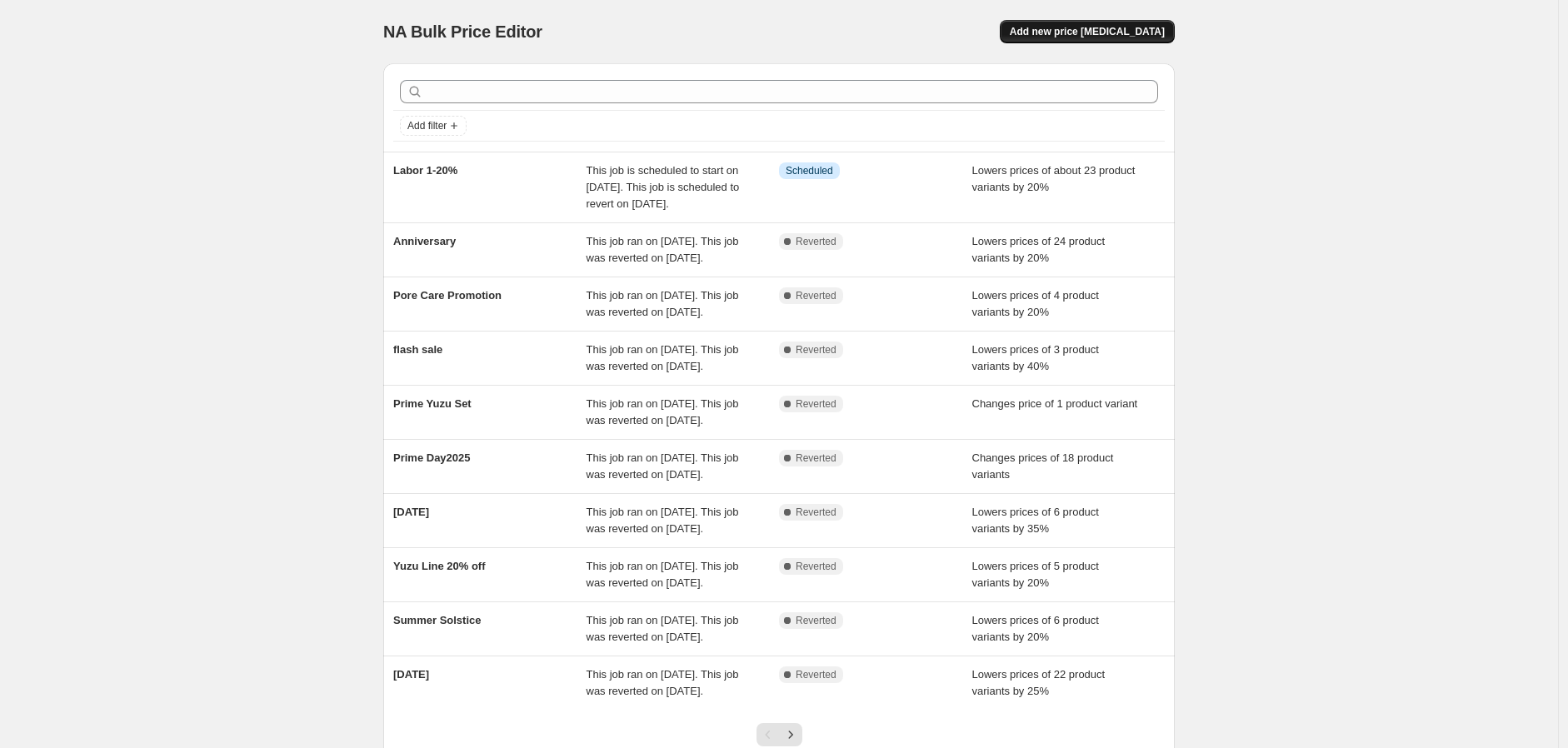
click at [1118, 38] on button "Add new price [MEDICAL_DATA]" at bounding box center [1087, 32] width 175 height 23
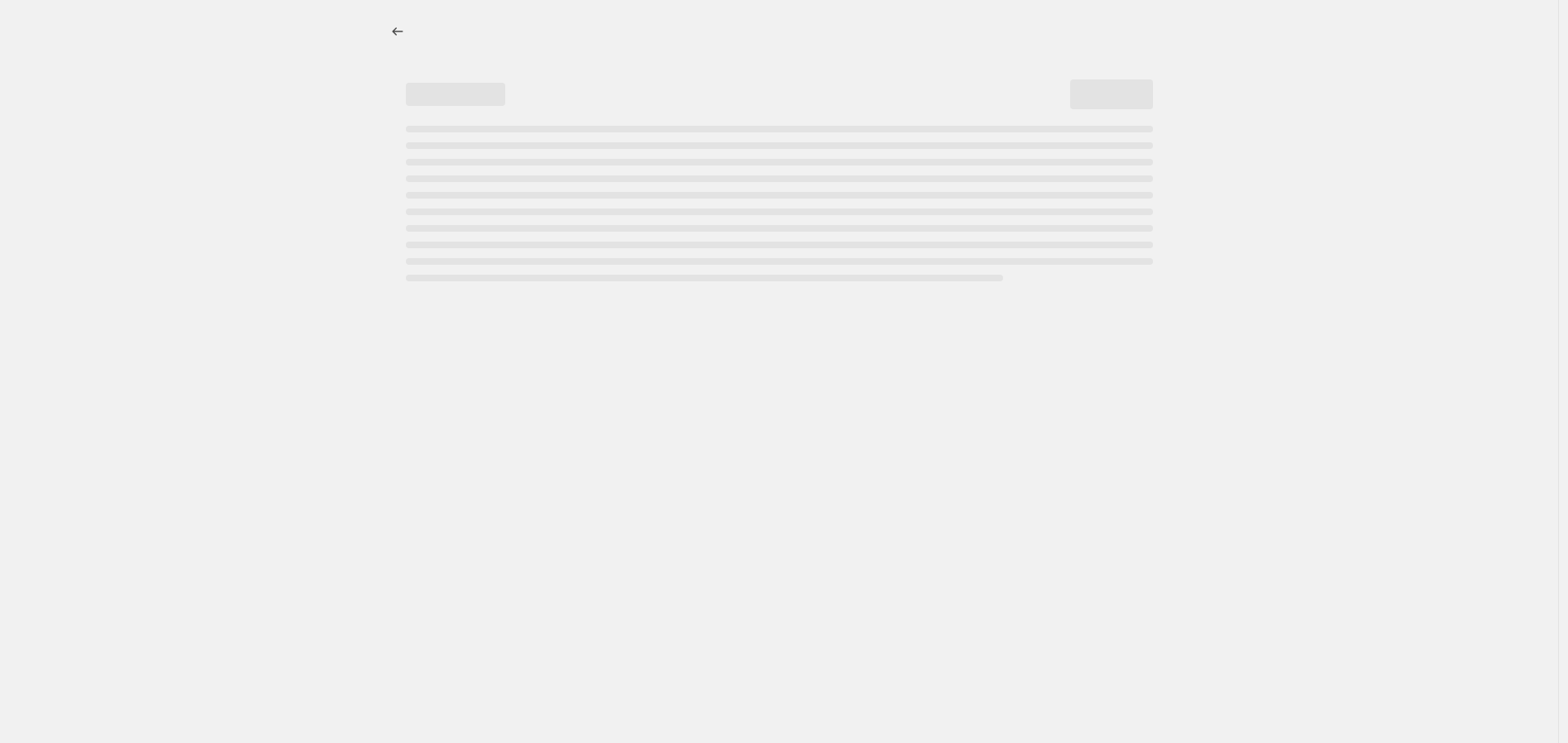
select select "percentage"
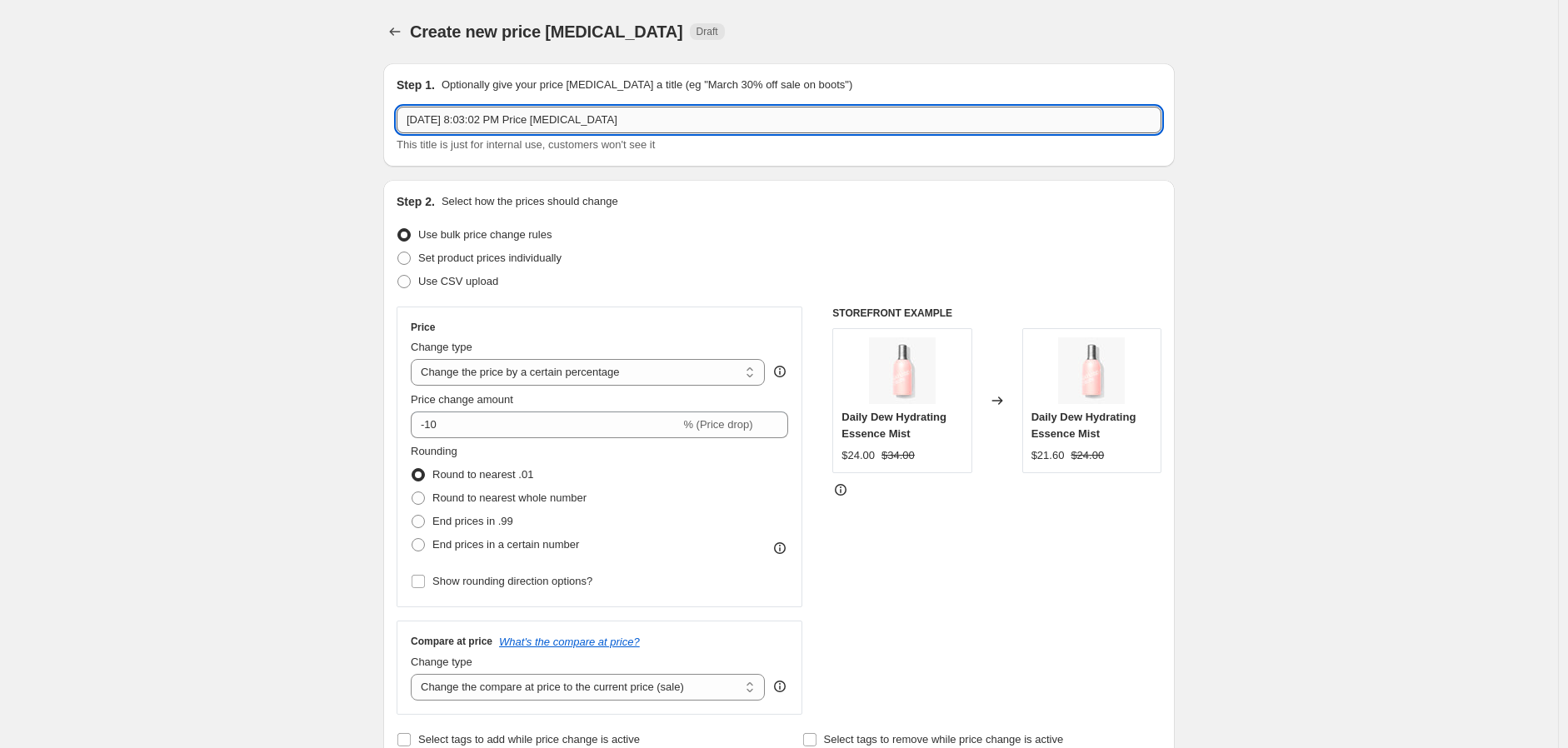
click at [678, 132] on input "Aug 27, 2025, 8:03:02 PM Price change job" at bounding box center [779, 119] width 765 height 26
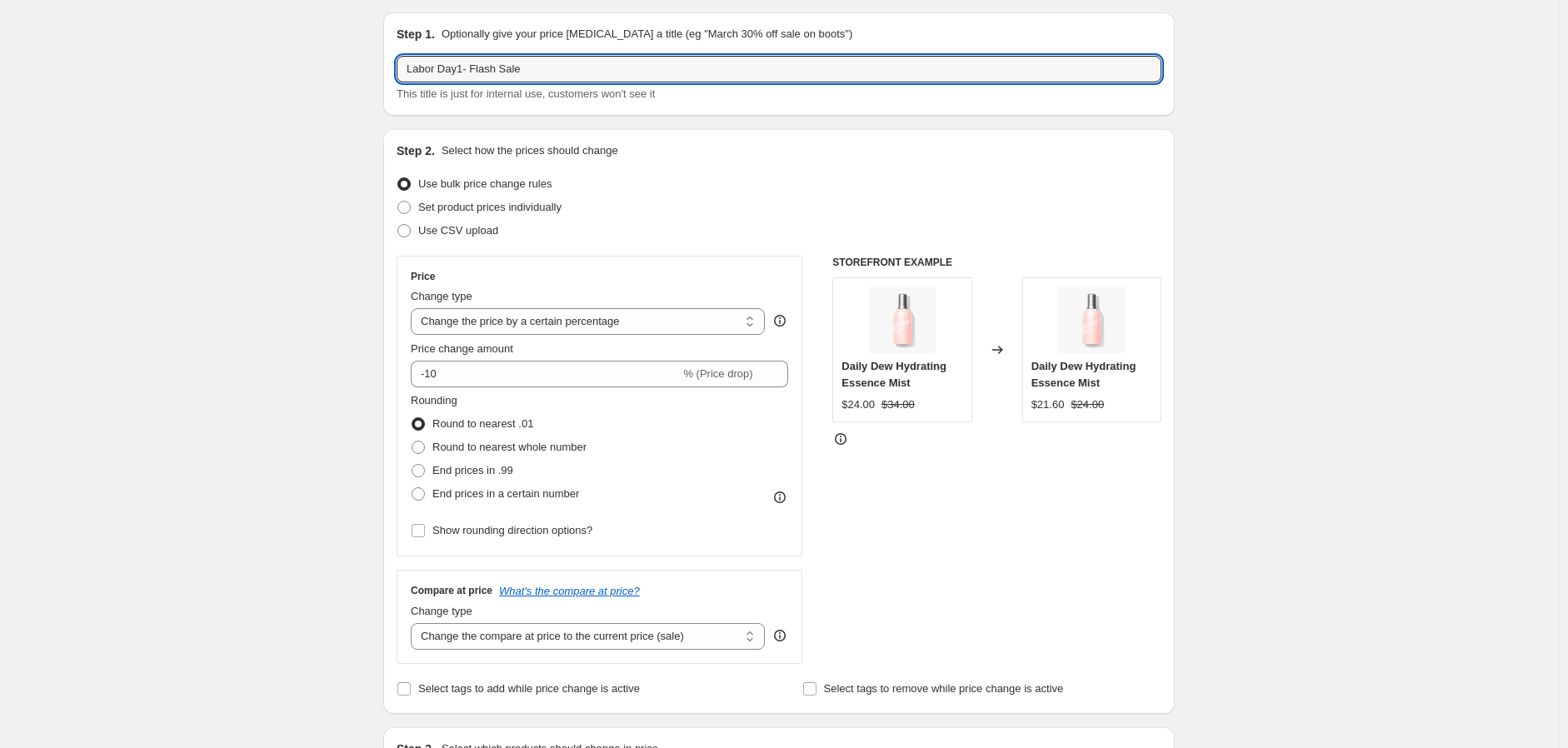
scroll to position [92, 0]
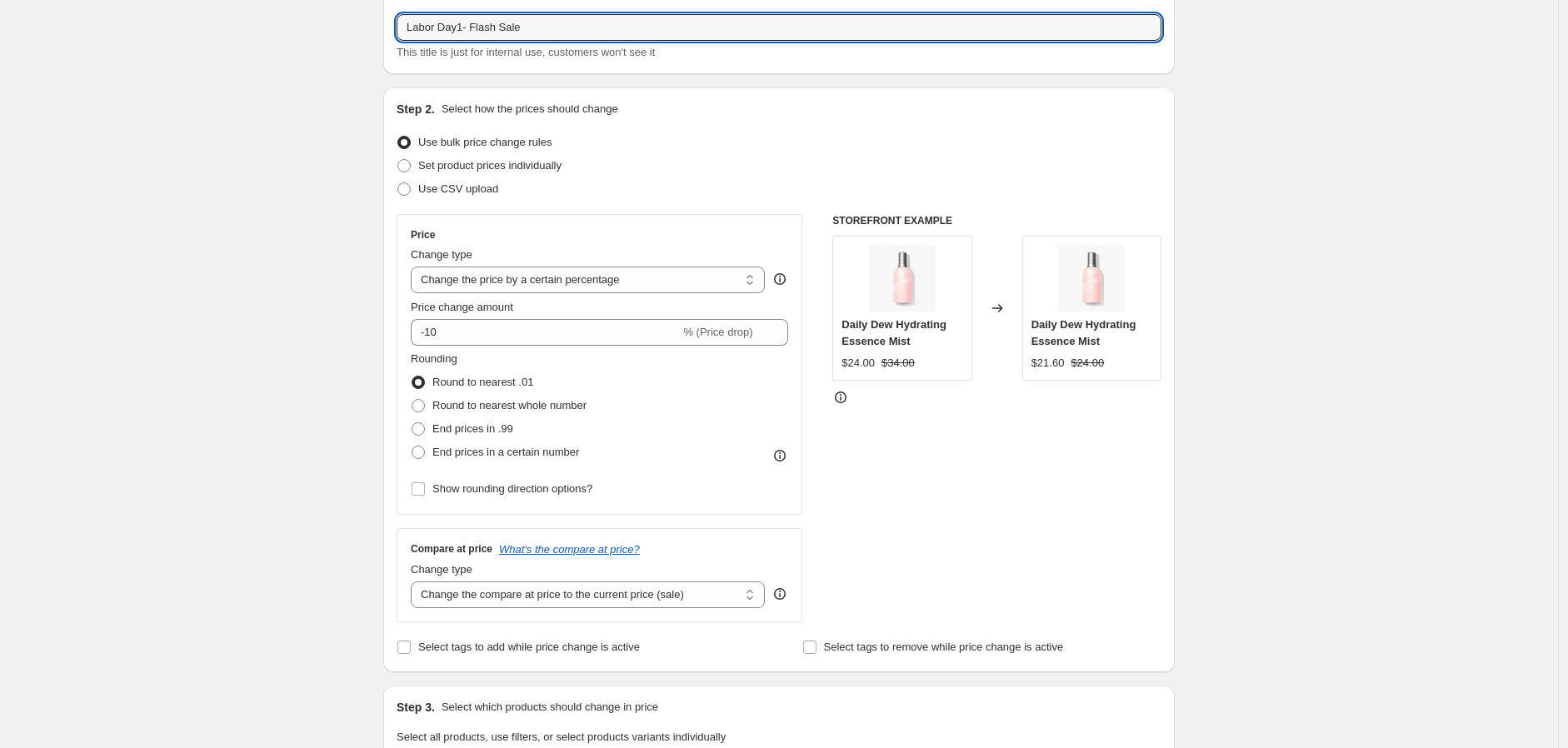
type input "Labor Day1- Flash Sale"
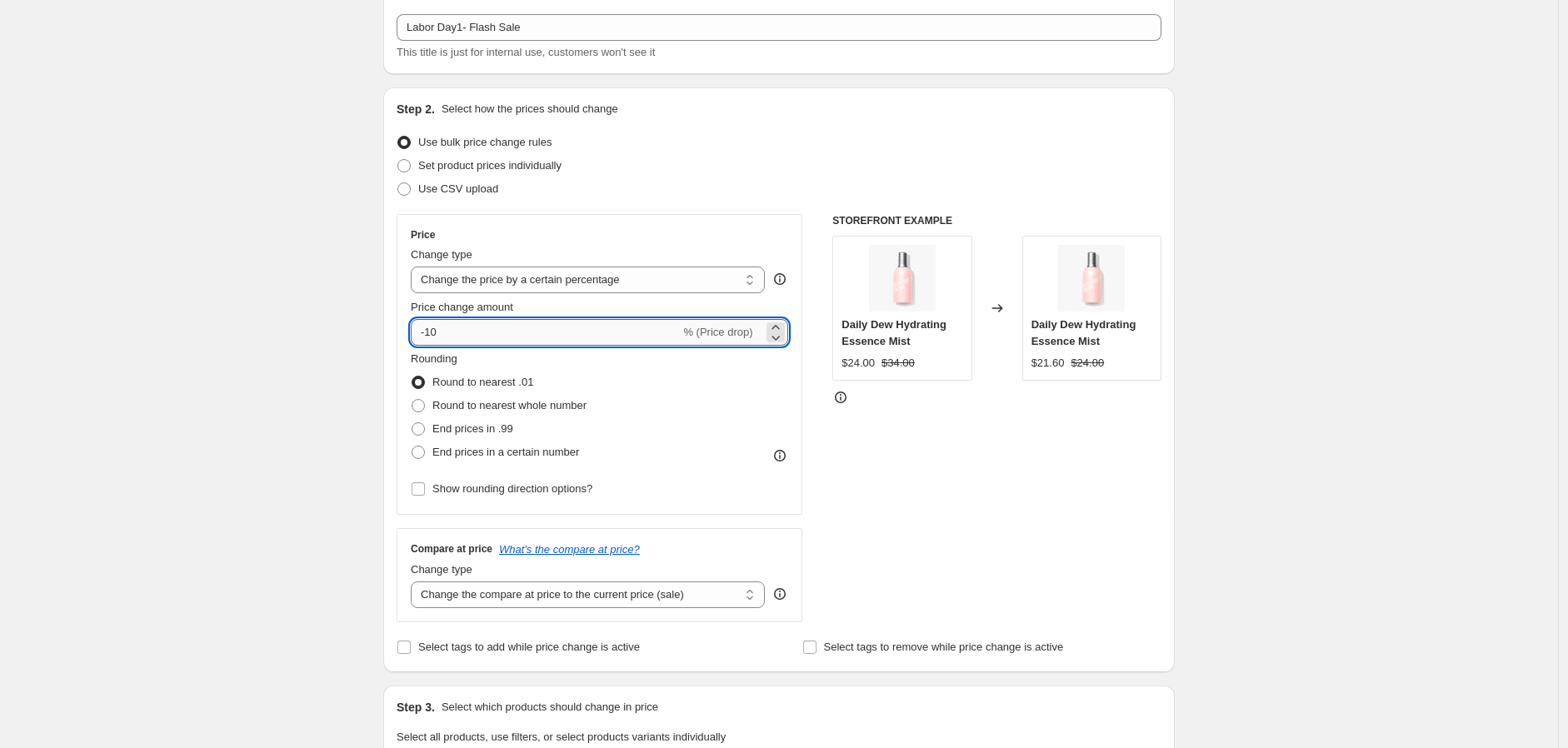
drag, startPoint x: 465, startPoint y: 318, endPoint x: 433, endPoint y: 329, distance: 33.8
click at [455, 321] on div "Price change amount -10 % (Price drop)" at bounding box center [599, 323] width 378 height 47
drag, startPoint x: 431, startPoint y: 330, endPoint x: 551, endPoint y: 365, distance: 125.0
click at [553, 363] on div "Price Change type Change the price to a certain amount Change the price by a ce…" at bounding box center [599, 364] width 378 height 273
type input "-30"
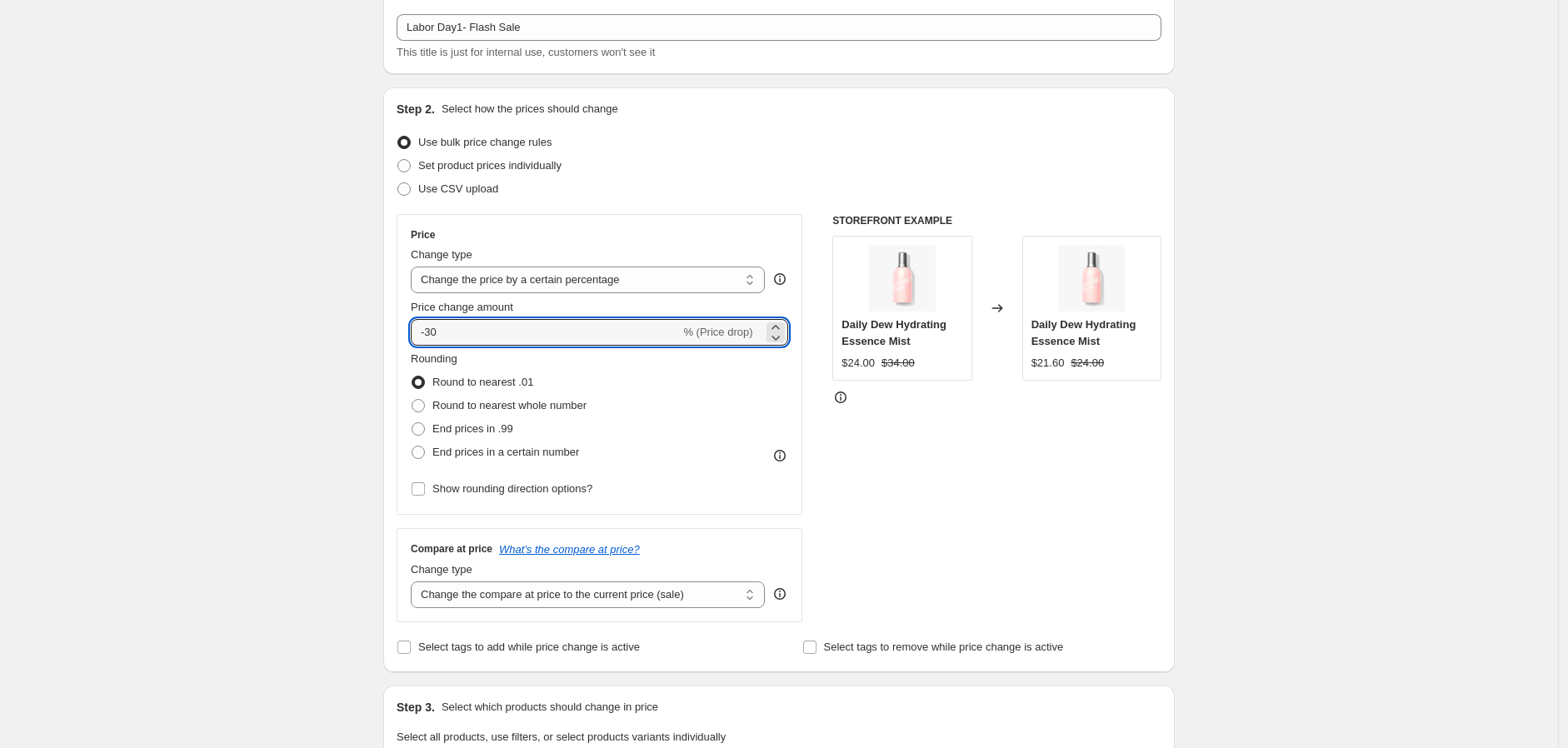
click at [1369, 427] on div "Create new price change job. This page is ready Create new price change job Dra…" at bounding box center [779, 743] width 1557 height 1671
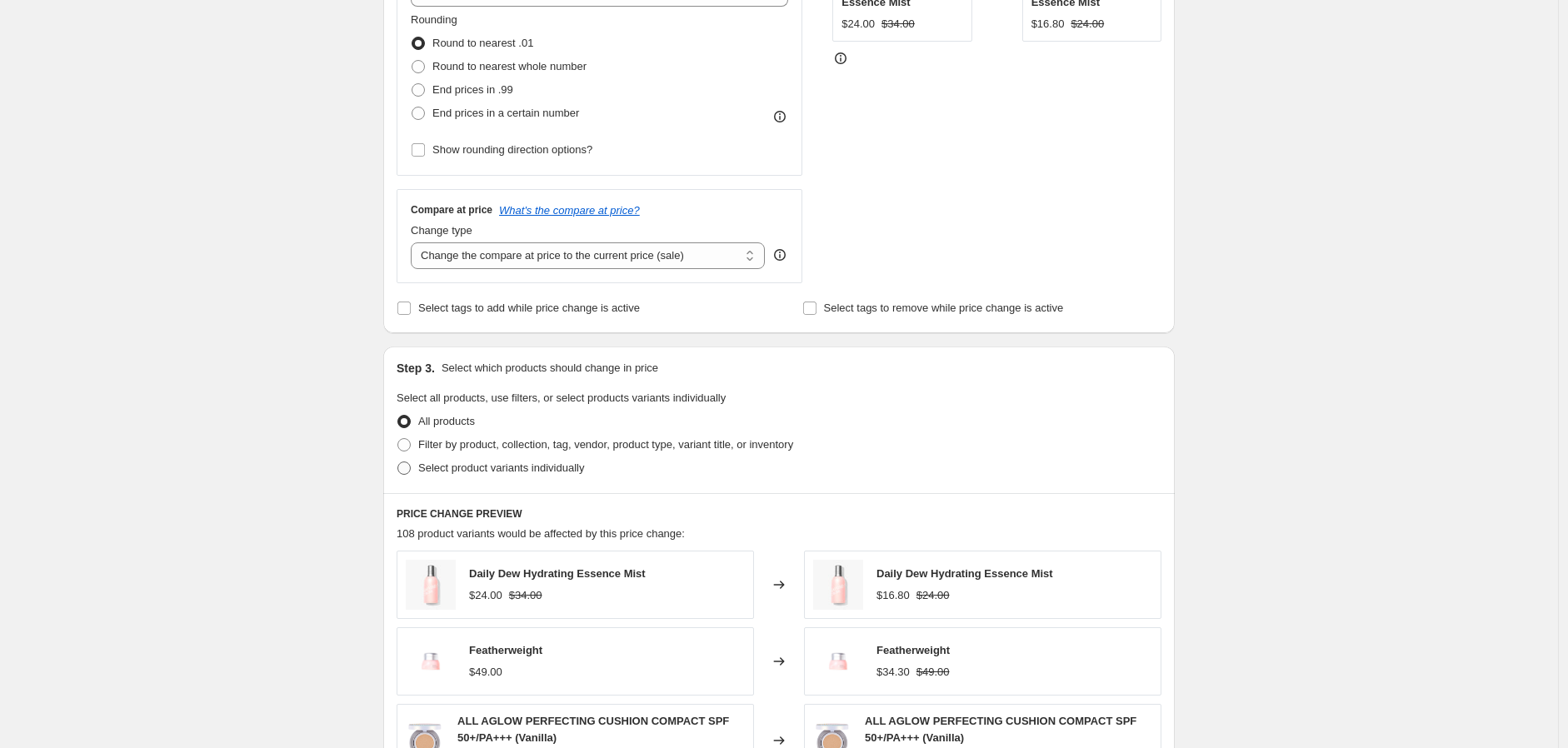
scroll to position [462, 0]
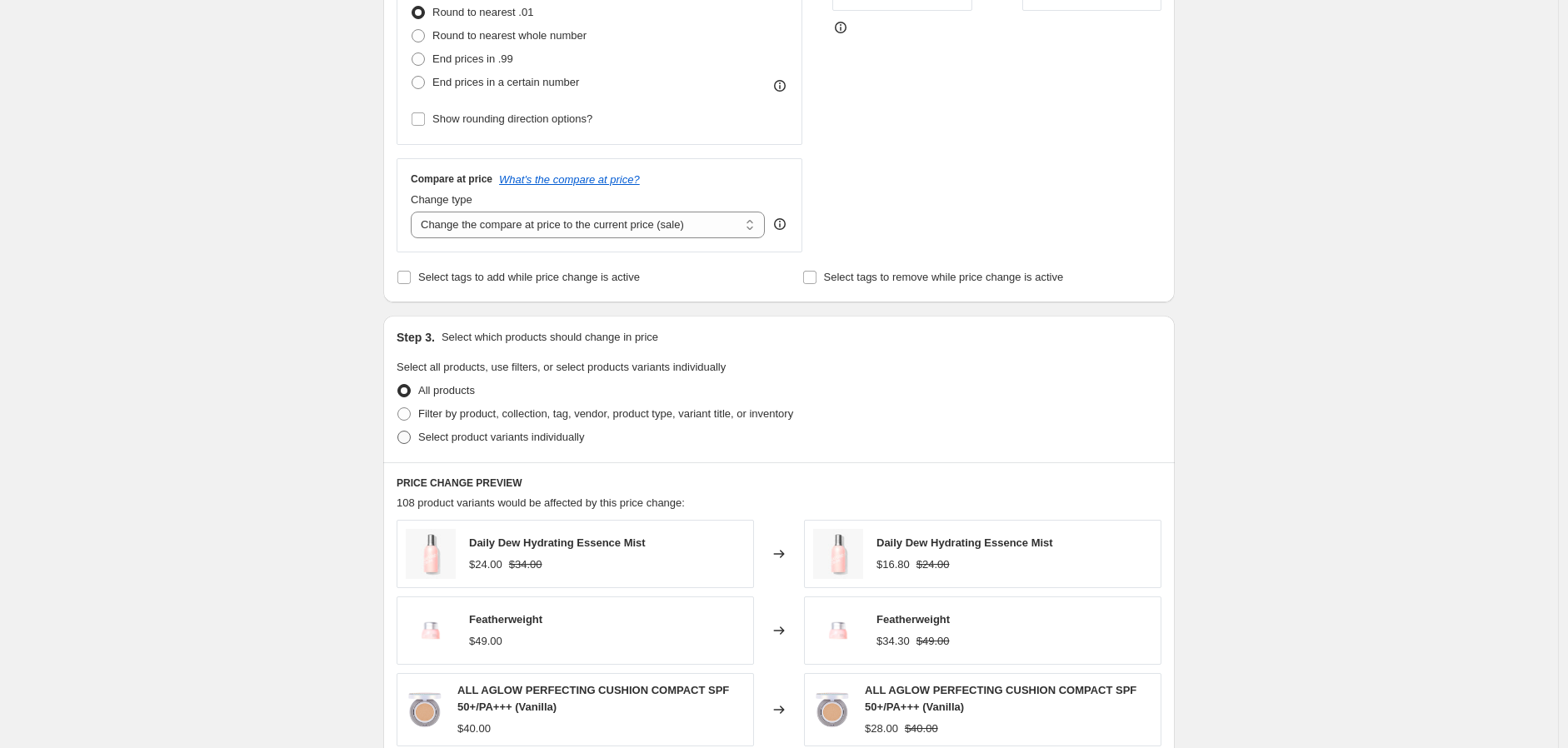
click at [533, 443] on span "Select product variants individually" at bounding box center [501, 437] width 166 height 13
click at [398, 431] on input "Select product variants individually" at bounding box center [397, 431] width 1 height 1
radio input "true"
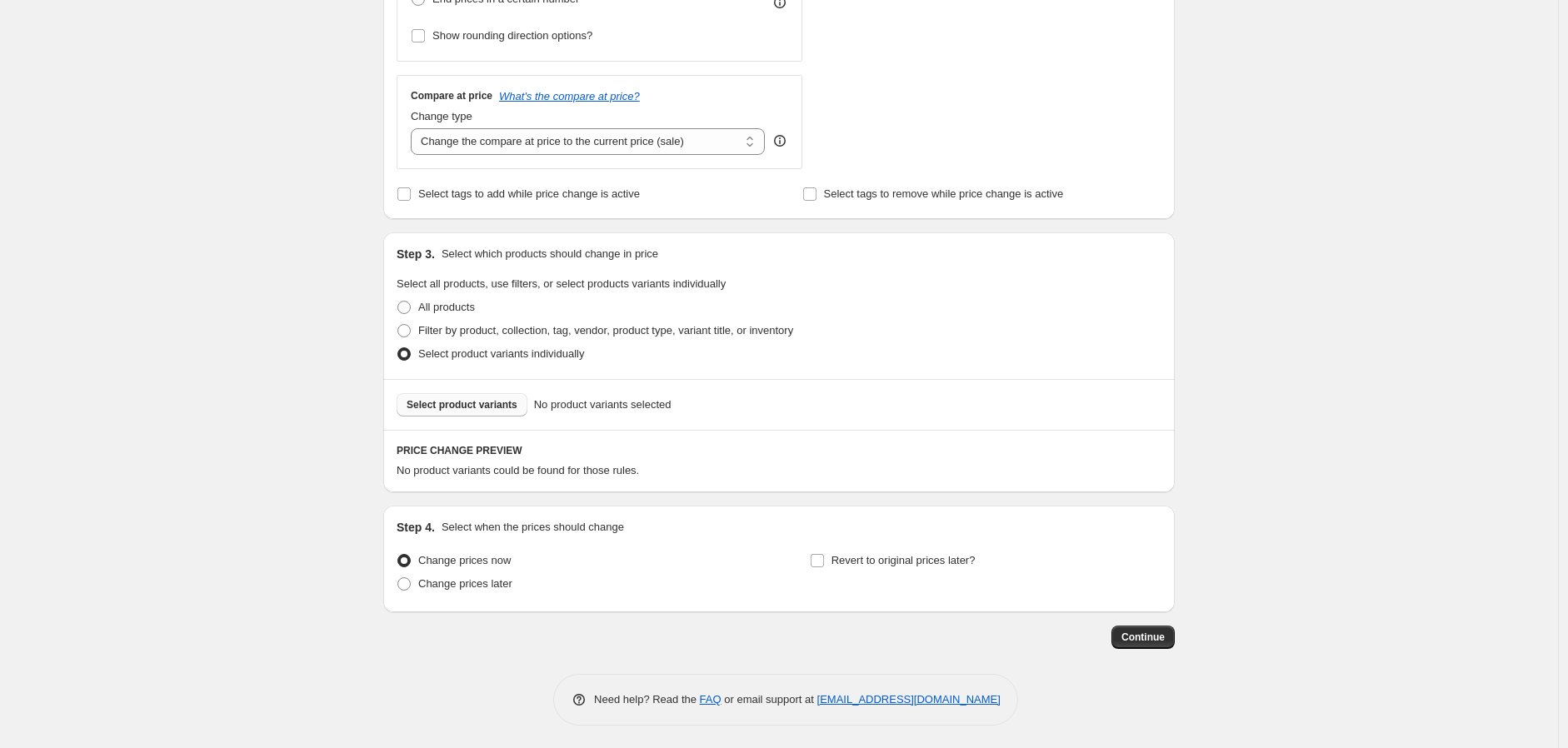
scroll to position [549, 0]
click at [482, 407] on span "Select product variants" at bounding box center [462, 403] width 111 height 14
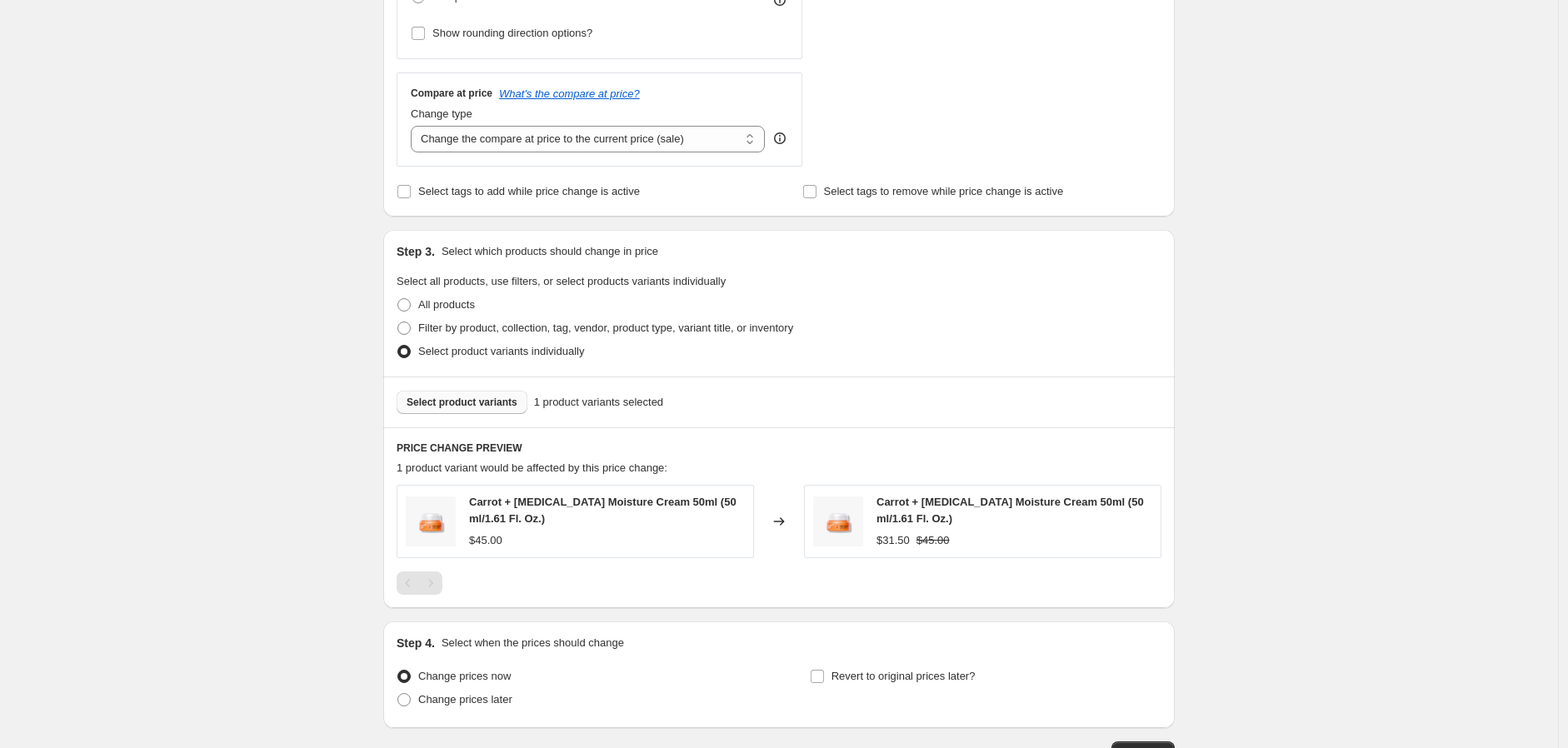
click at [481, 402] on span "Select product variants" at bounding box center [462, 403] width 111 height 14
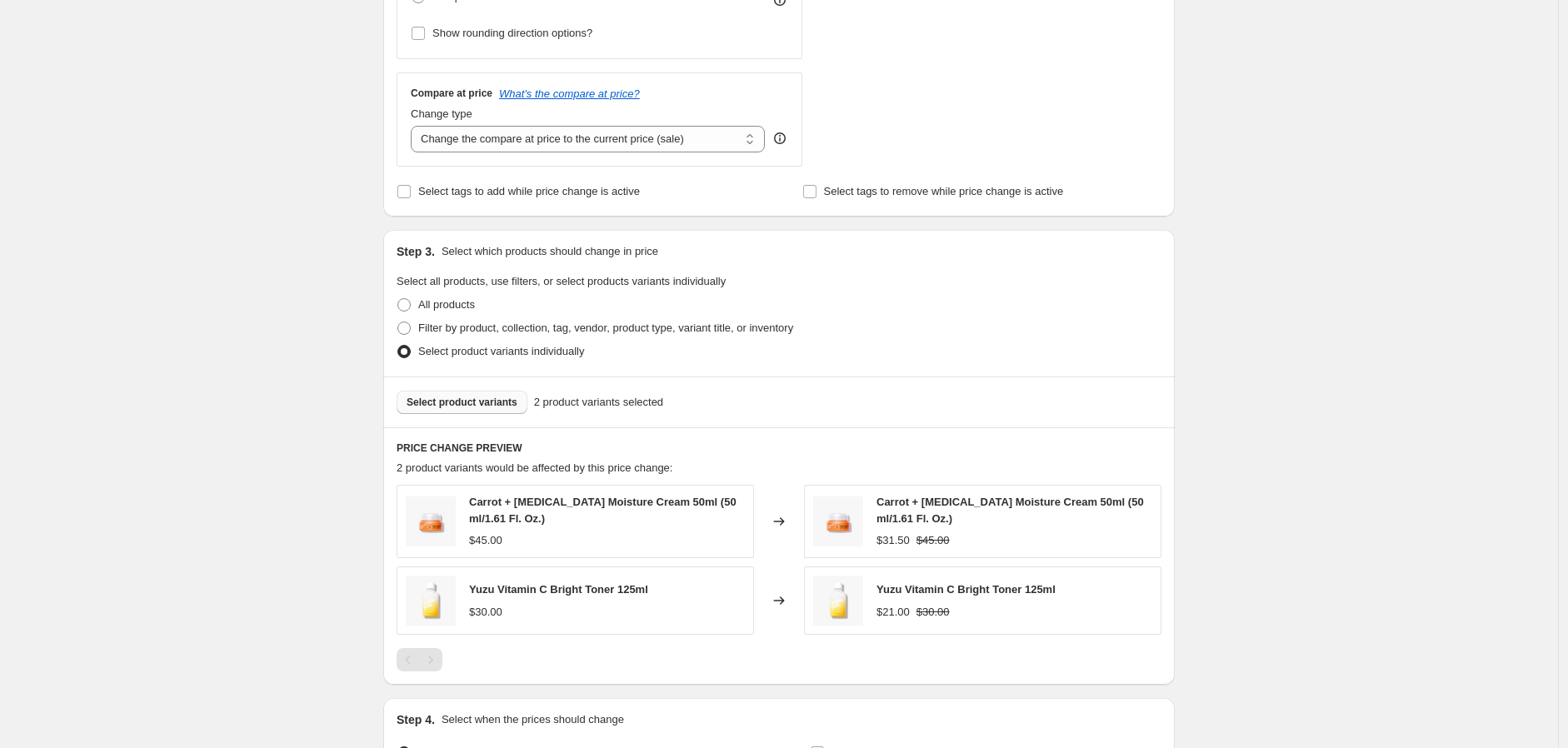
click at [468, 405] on span "Select product variants" at bounding box center [462, 403] width 111 height 14
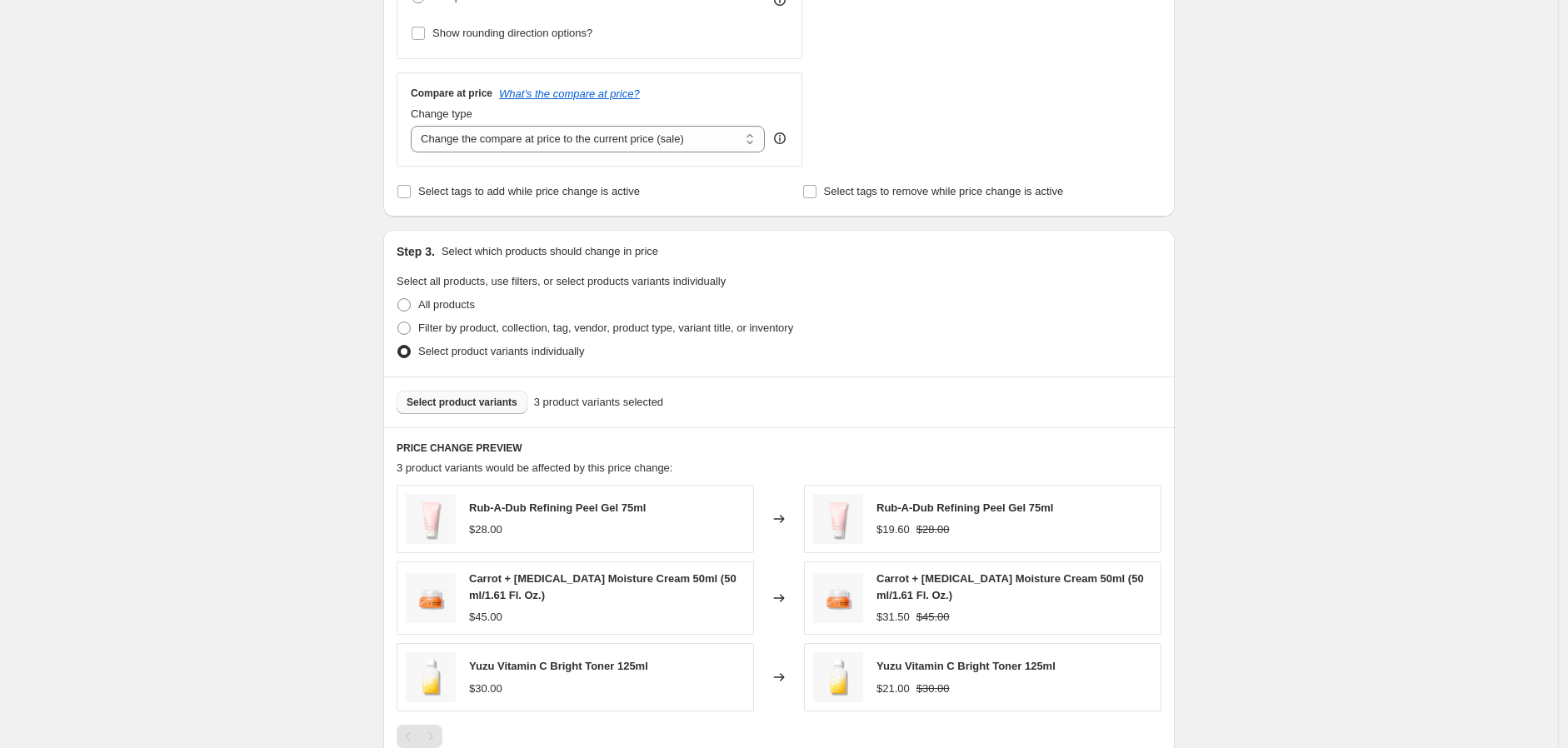
click at [1233, 352] on div "Create new price change job. This page is ready Create new price change job Dra…" at bounding box center [779, 235] width 1557 height 1569
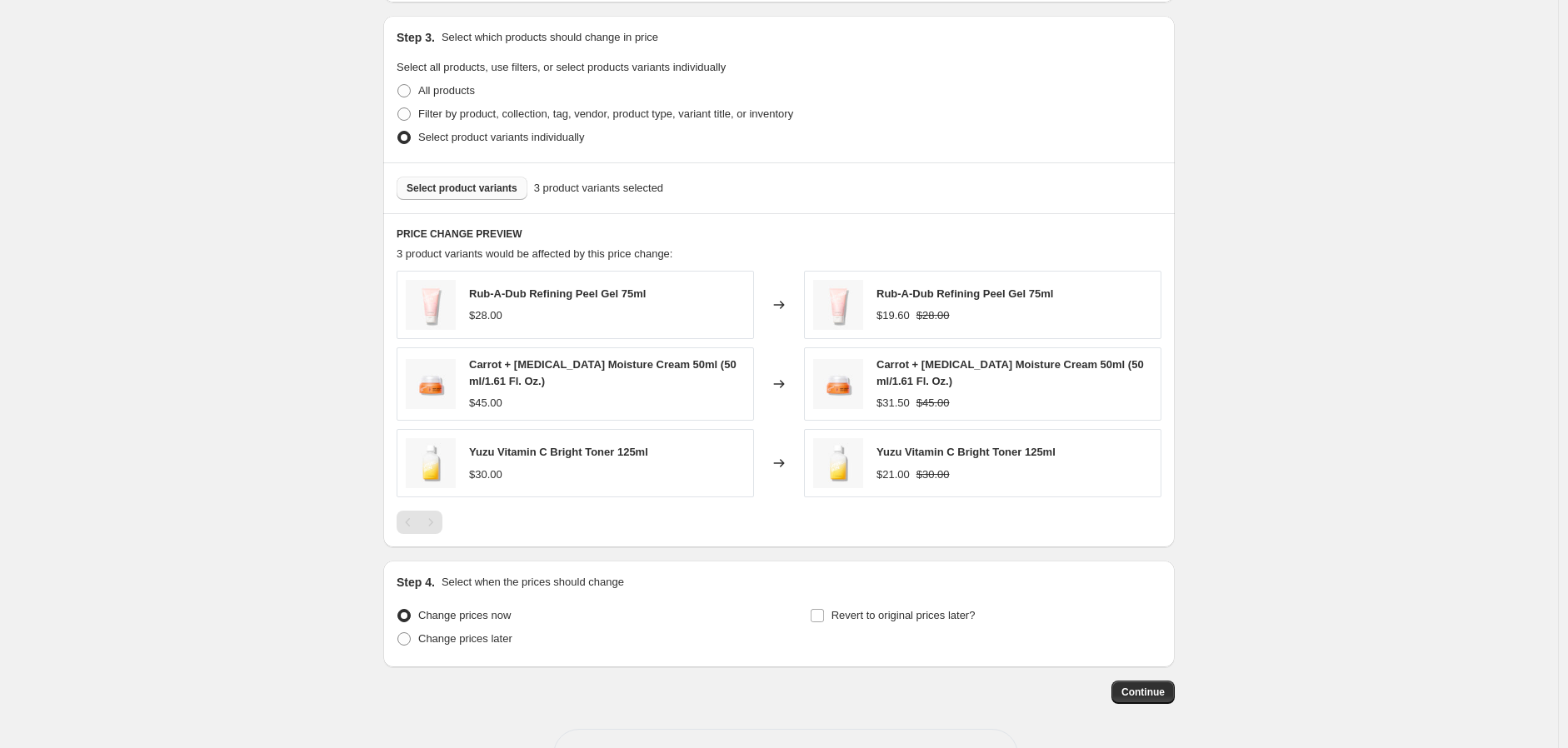
scroll to position [822, 0]
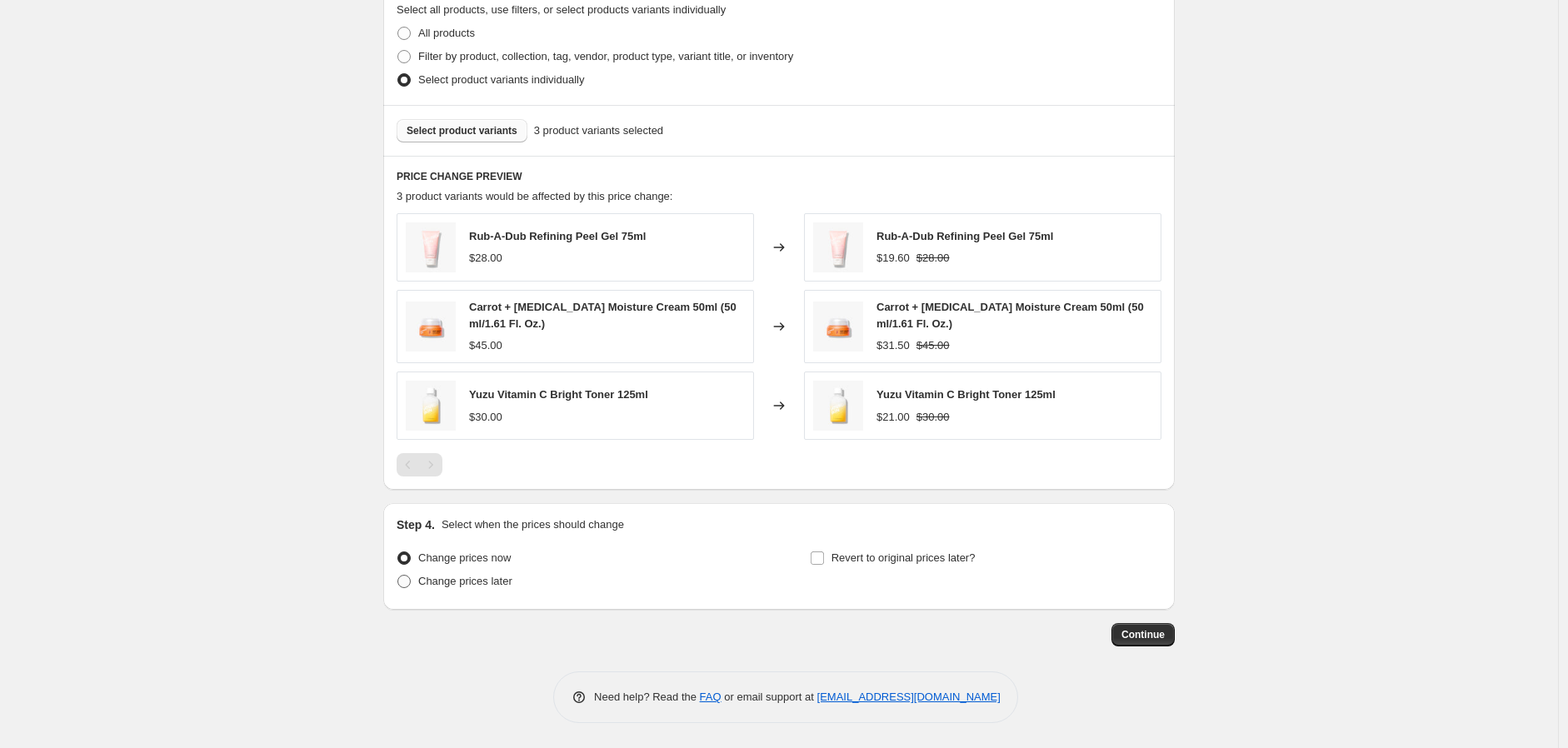
drag, startPoint x: 478, startPoint y: 585, endPoint x: 635, endPoint y: 607, distance: 158.5
click at [480, 586] on span "Change prices later" at bounding box center [465, 581] width 94 height 13
click at [398, 576] on input "Change prices later" at bounding box center [397, 575] width 1 height 1
radio input "true"
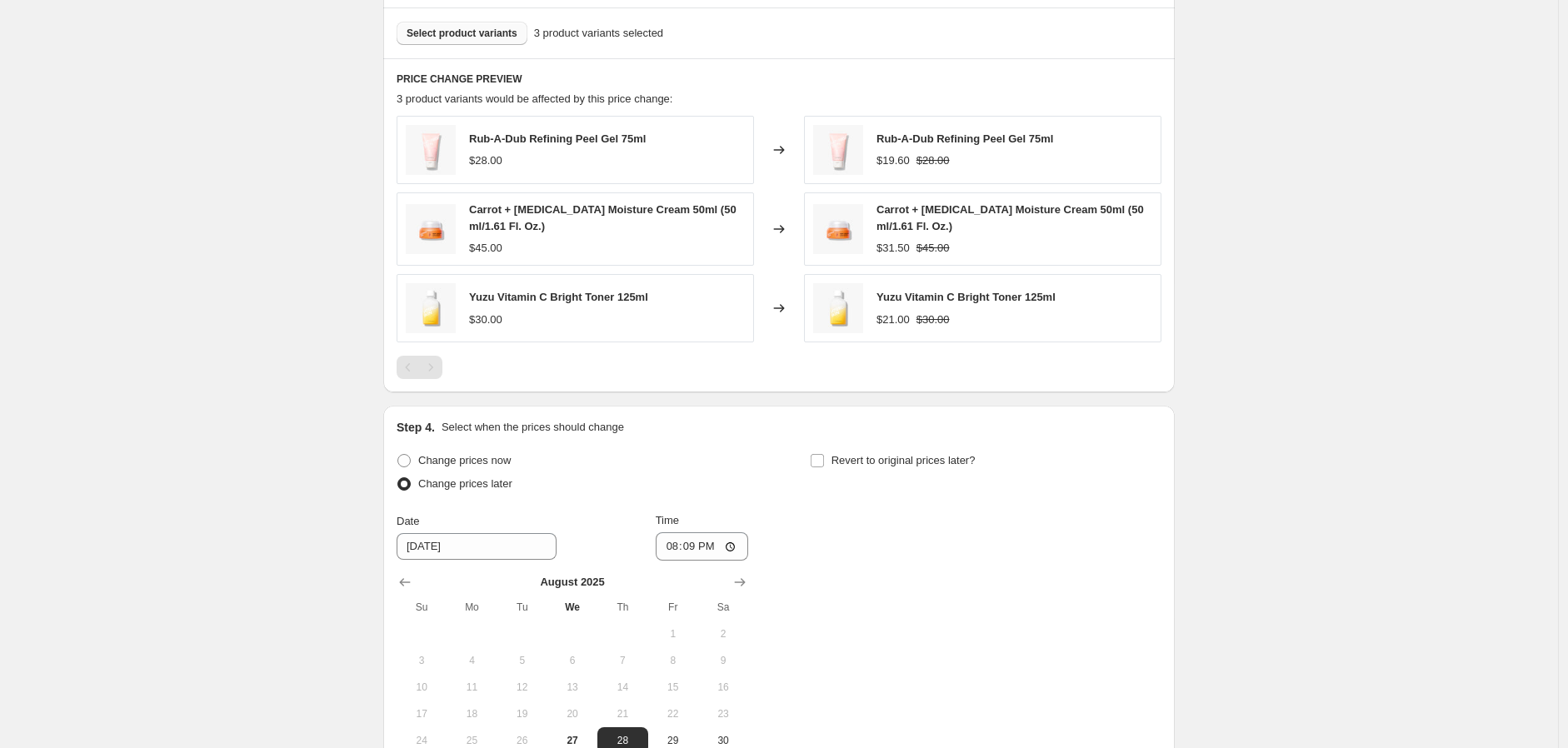
scroll to position [1006, 0]
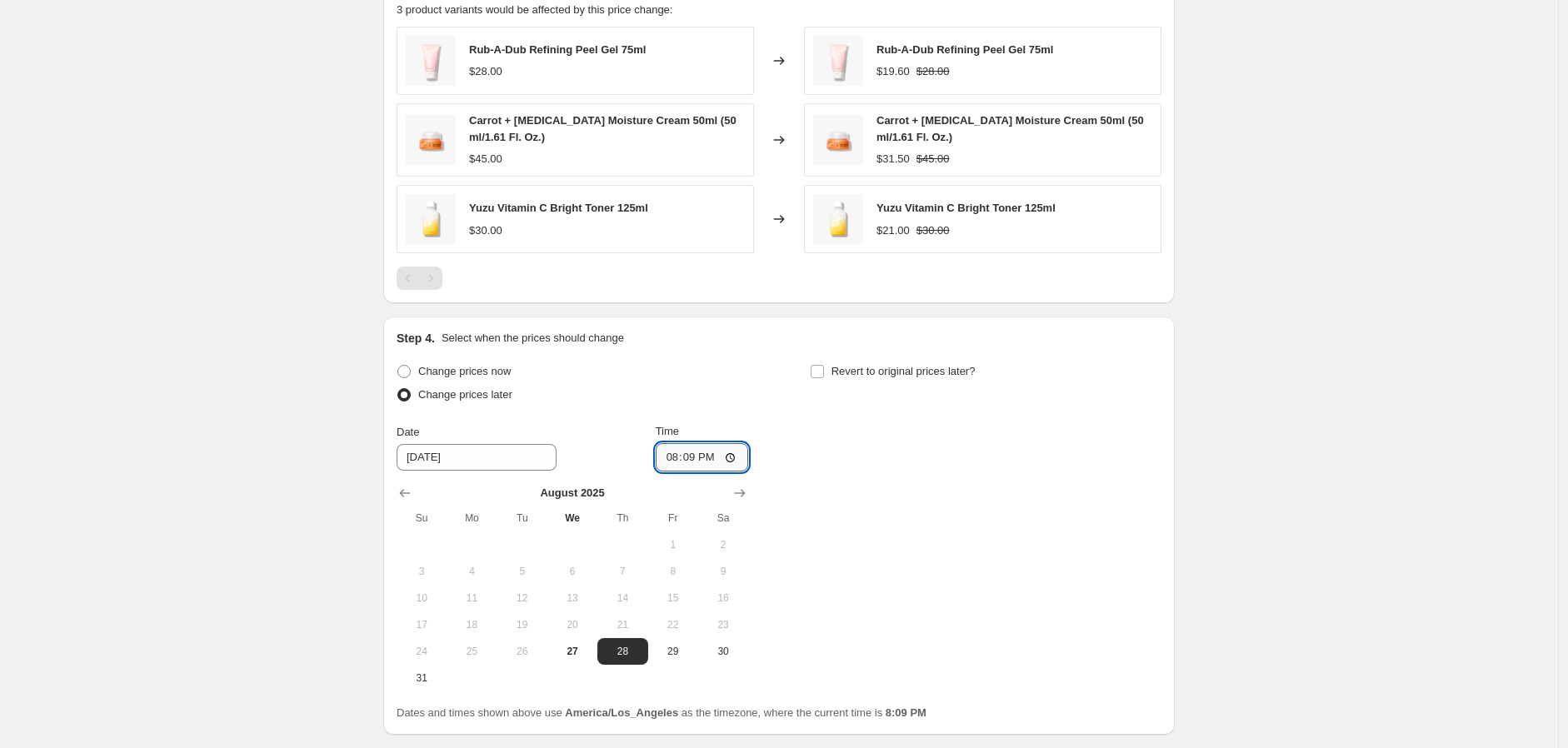
click at [676, 461] on input "20:09" at bounding box center [702, 457] width 93 height 28
click at [713, 460] on input "12:01" at bounding box center [702, 457] width 93 height 28
type input "00:01"
click at [835, 372] on span "Revert to original prices later?" at bounding box center [903, 371] width 144 height 13
click at [823, 372] on input "Revert to original prices later?" at bounding box center [817, 372] width 14 height 14
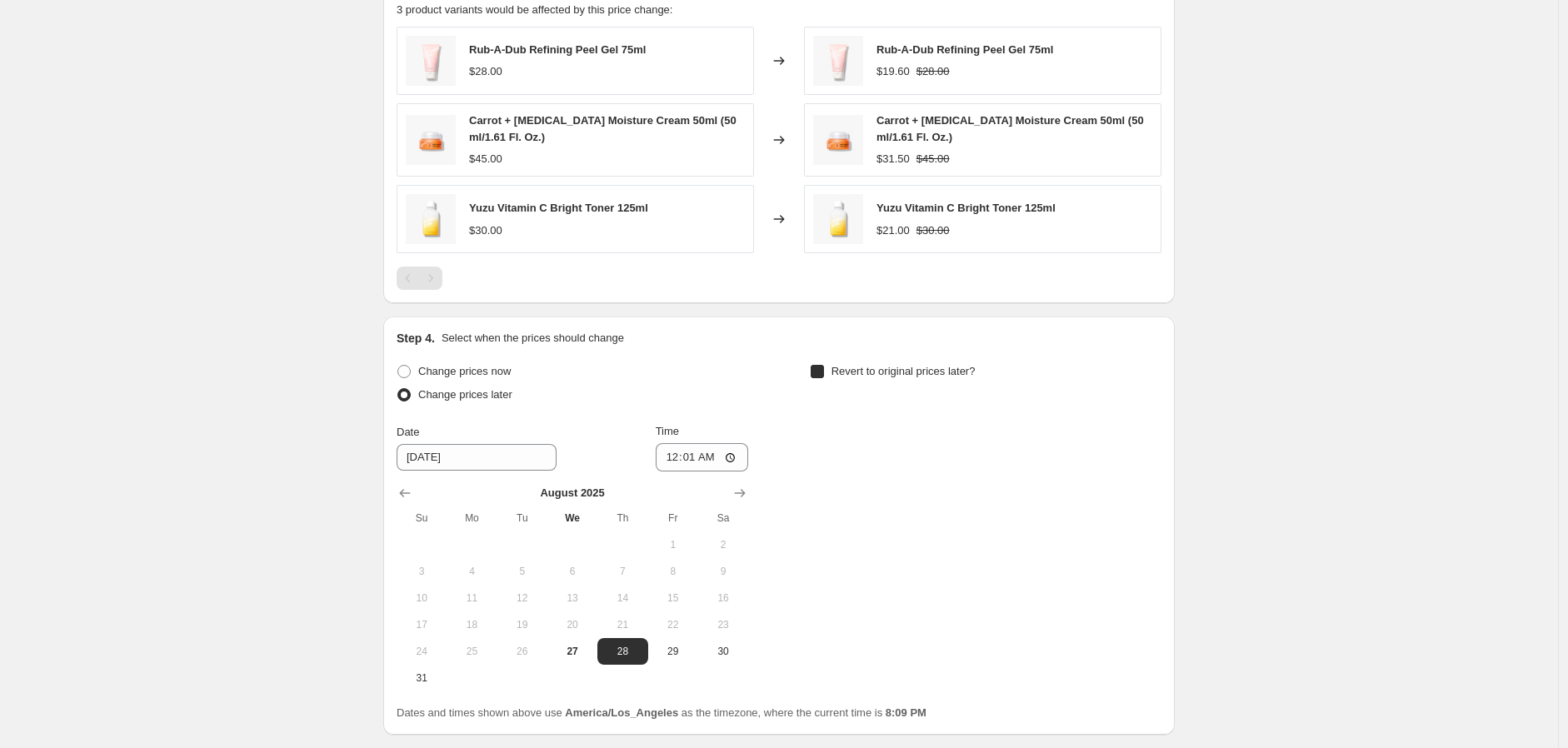
checkbox input "true"
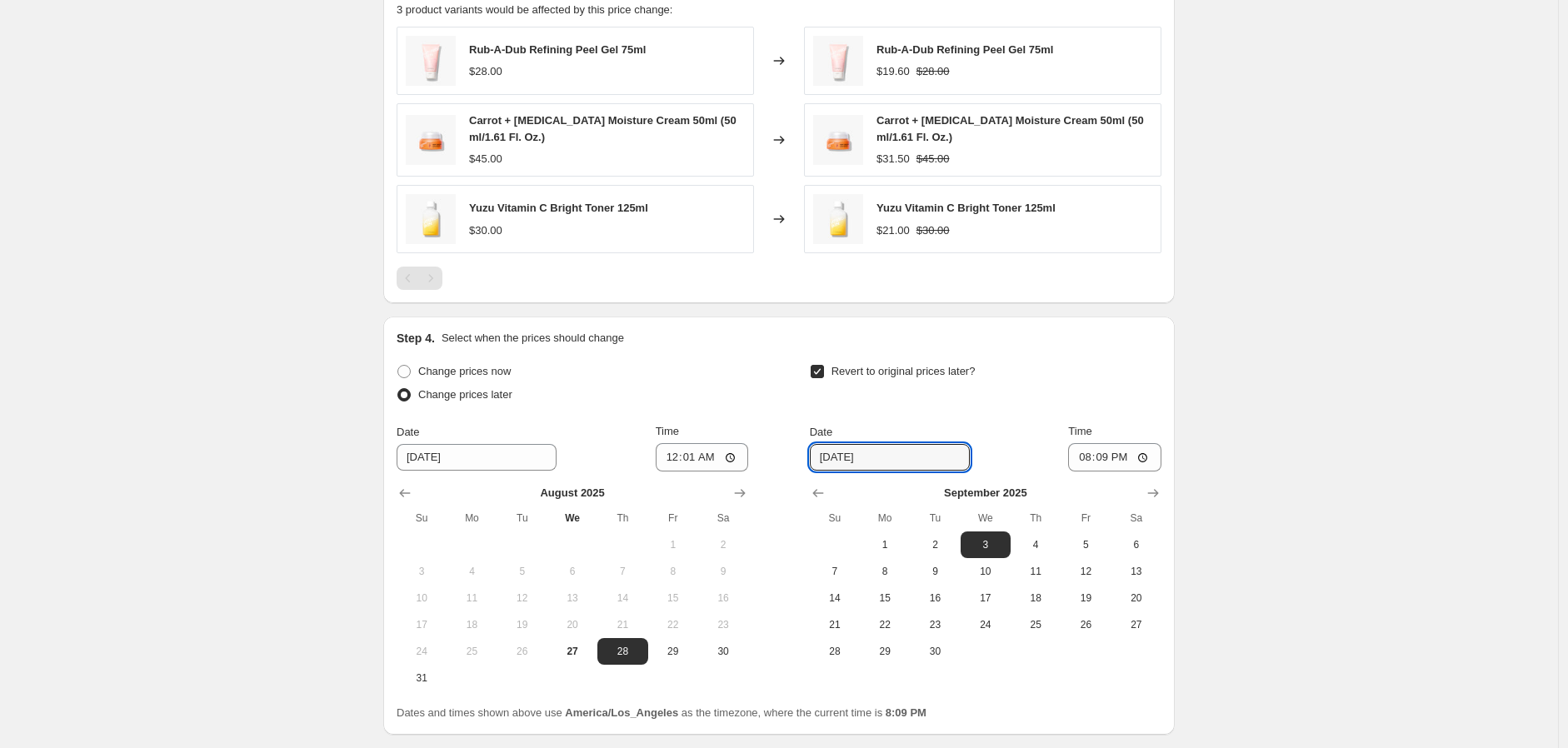
drag, startPoint x: 884, startPoint y: 455, endPoint x: 913, endPoint y: 484, distance: 41.0
click at [883, 455] on input "9/3/2025" at bounding box center [889, 457] width 160 height 26
click at [819, 498] on icon "Show previous month, August 2025" at bounding box center [817, 493] width 17 height 17
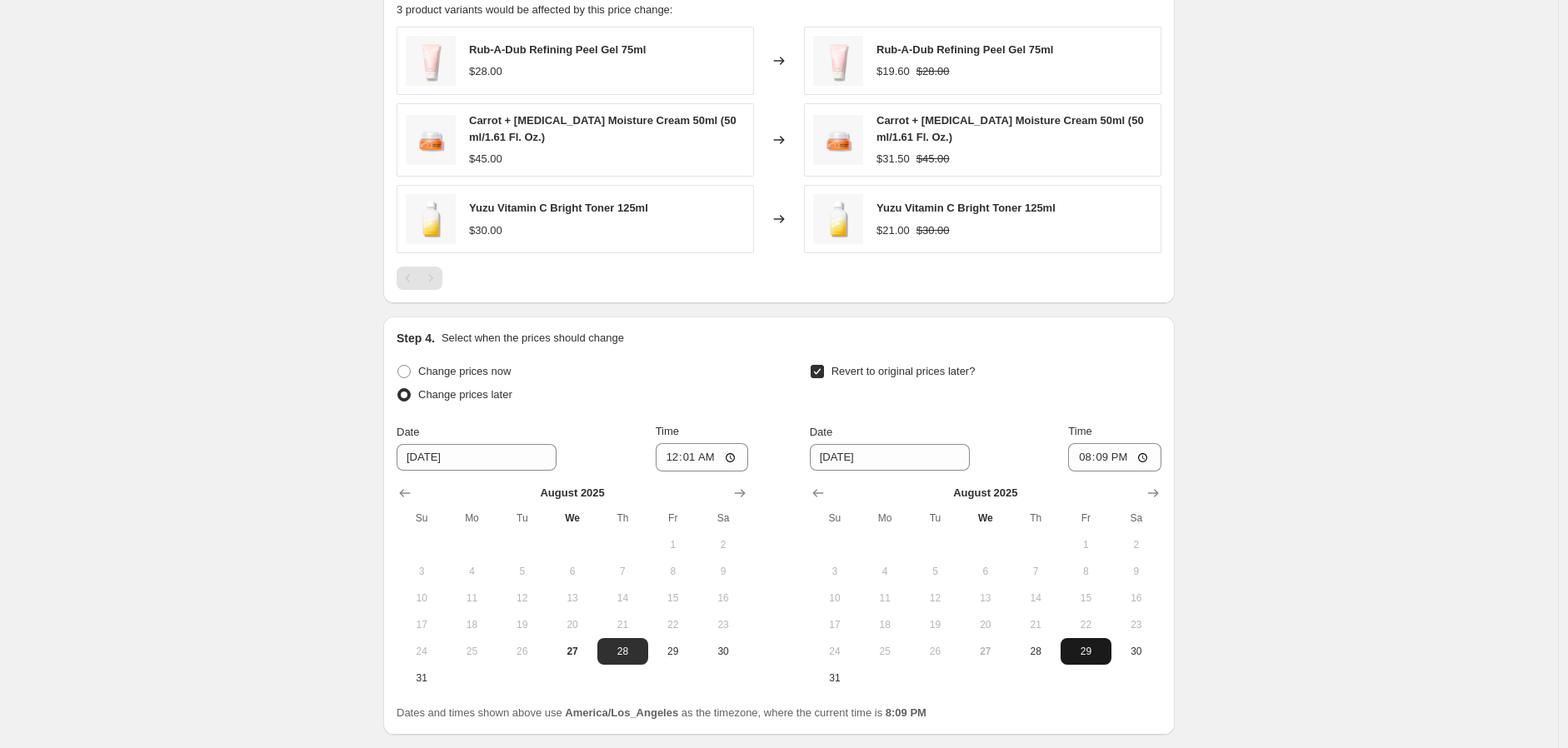
click at [1076, 654] on span "29" at bounding box center [1085, 652] width 37 height 14
type input "8/29/2025"
click at [1095, 460] on input "20:09" at bounding box center [1115, 457] width 93 height 28
type input "23:59"
click at [1105, 337] on div "Step 4. Select when the prices should change" at bounding box center [779, 338] width 765 height 17
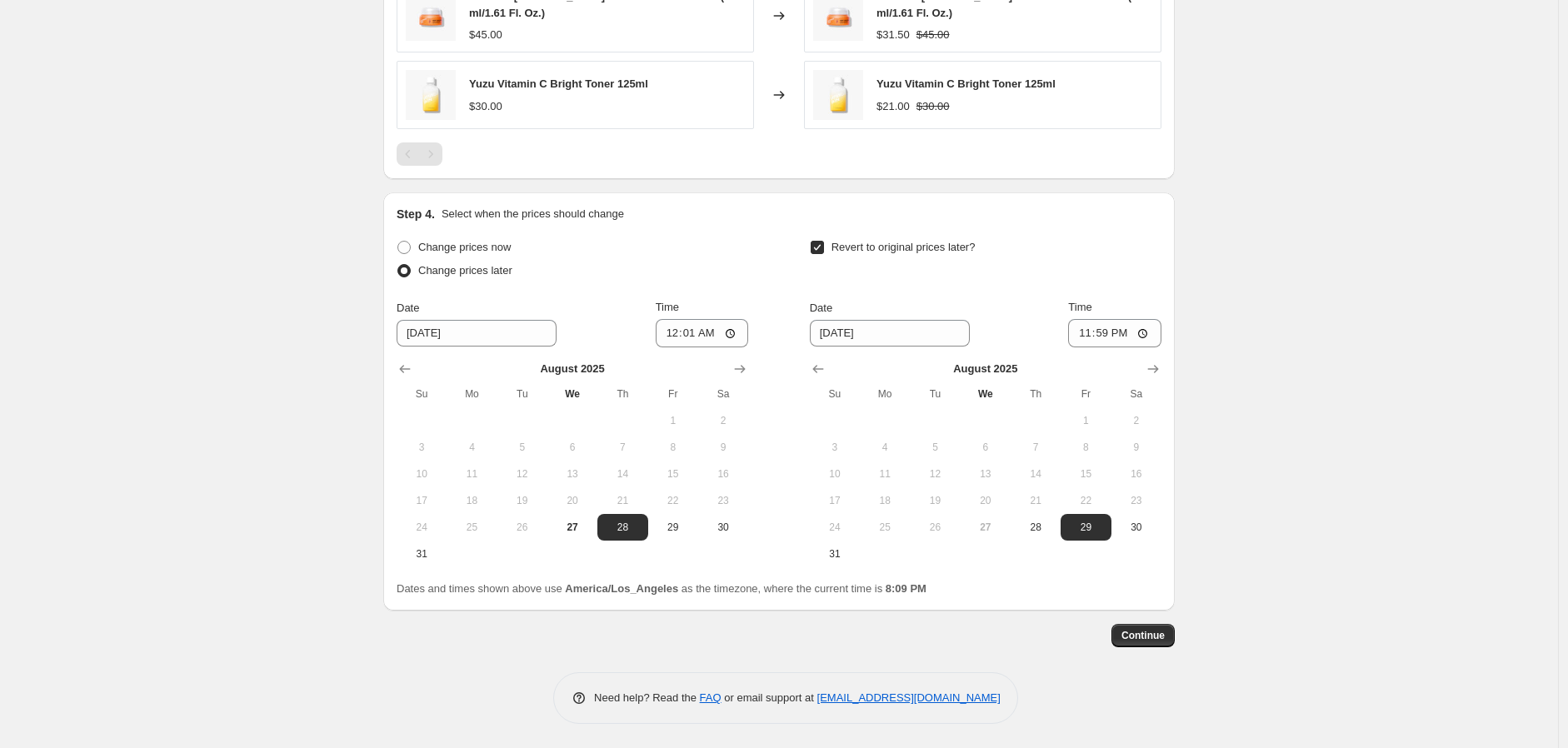
scroll to position [1134, 0]
click at [1164, 638] on span "Continue" at bounding box center [1143, 635] width 44 height 14
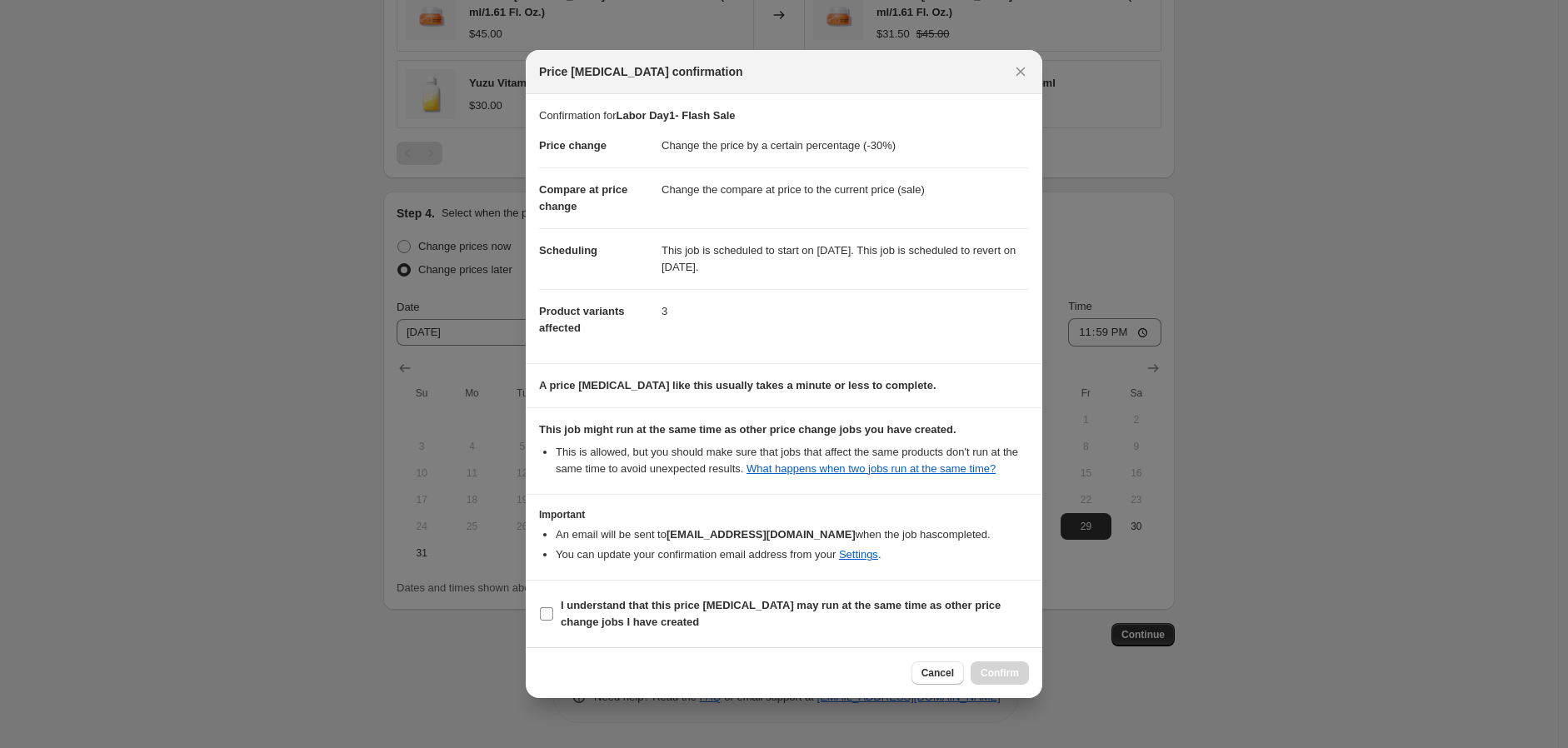
click at [581, 611] on b "I understand that this price change job may run at the same time as other price…" at bounding box center [780, 614] width 440 height 29
click at [553, 611] on input "I understand that this price change job may run at the same time as other price…" at bounding box center [547, 614] width 14 height 14
checkbox input "true"
drag, startPoint x: 1006, startPoint y: 673, endPoint x: 1322, endPoint y: 598, distance: 324.8
click at [1010, 672] on span "Confirm" at bounding box center [999, 673] width 38 height 14
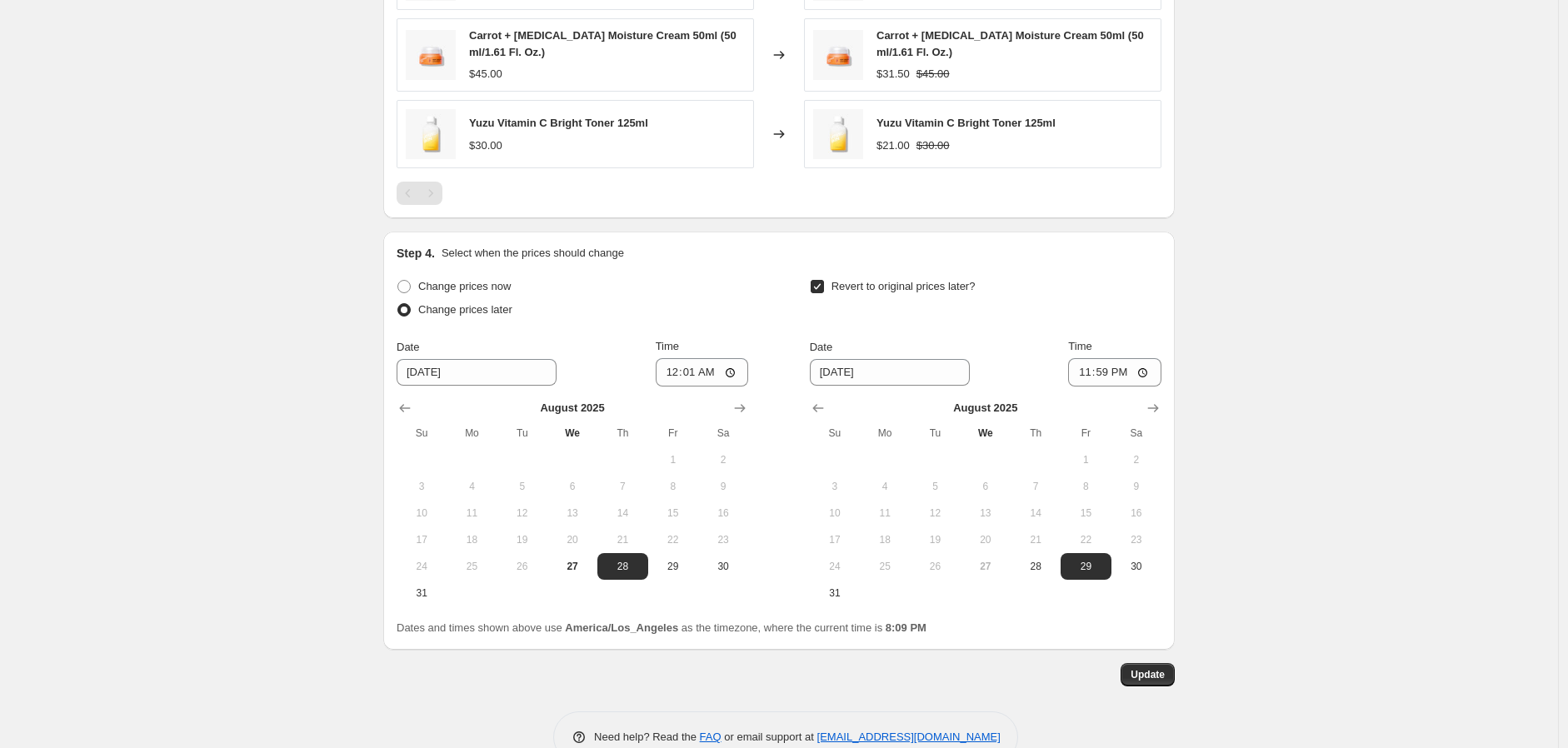
scroll to position [1226, 0]
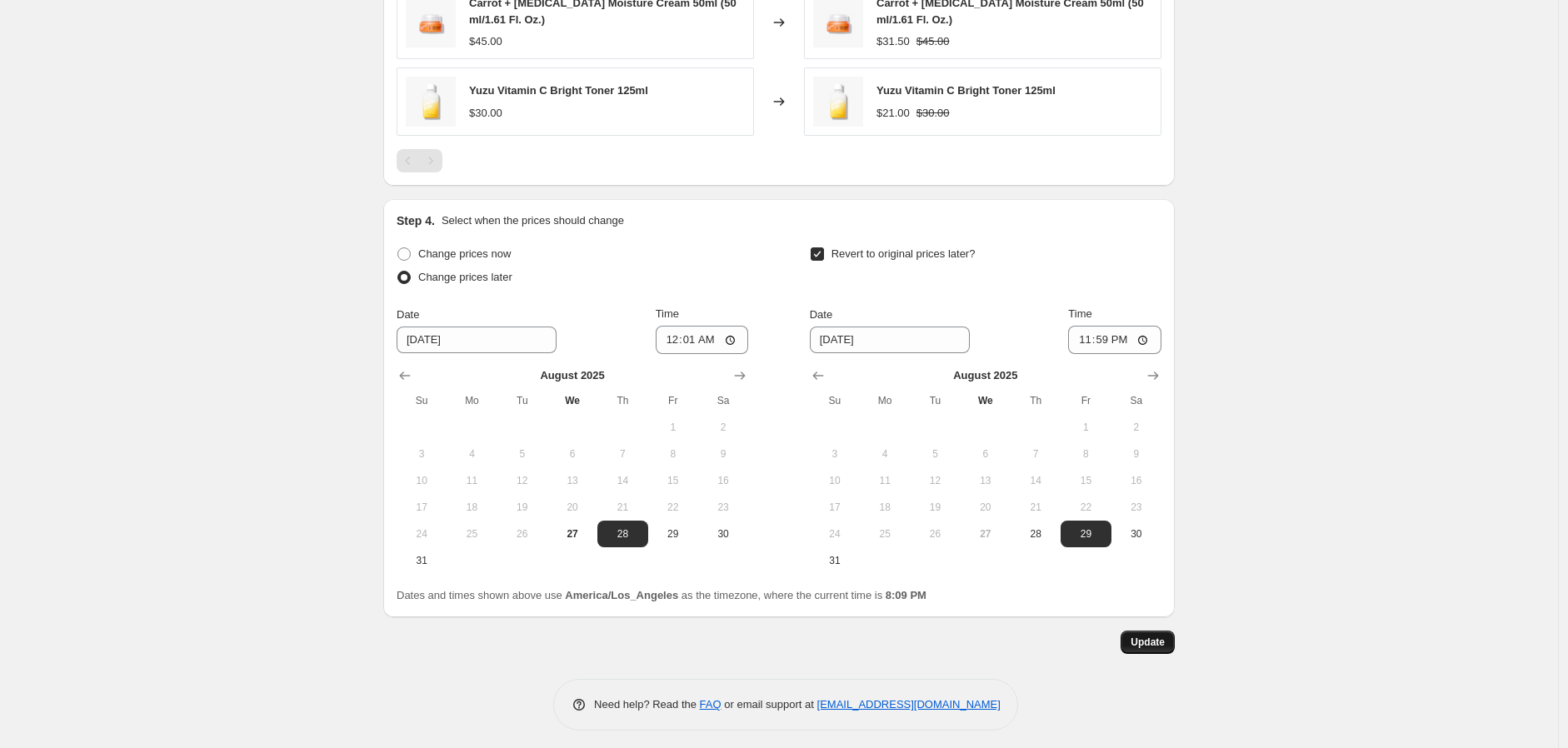
click at [1158, 645] on span "Update" at bounding box center [1147, 643] width 34 height 14
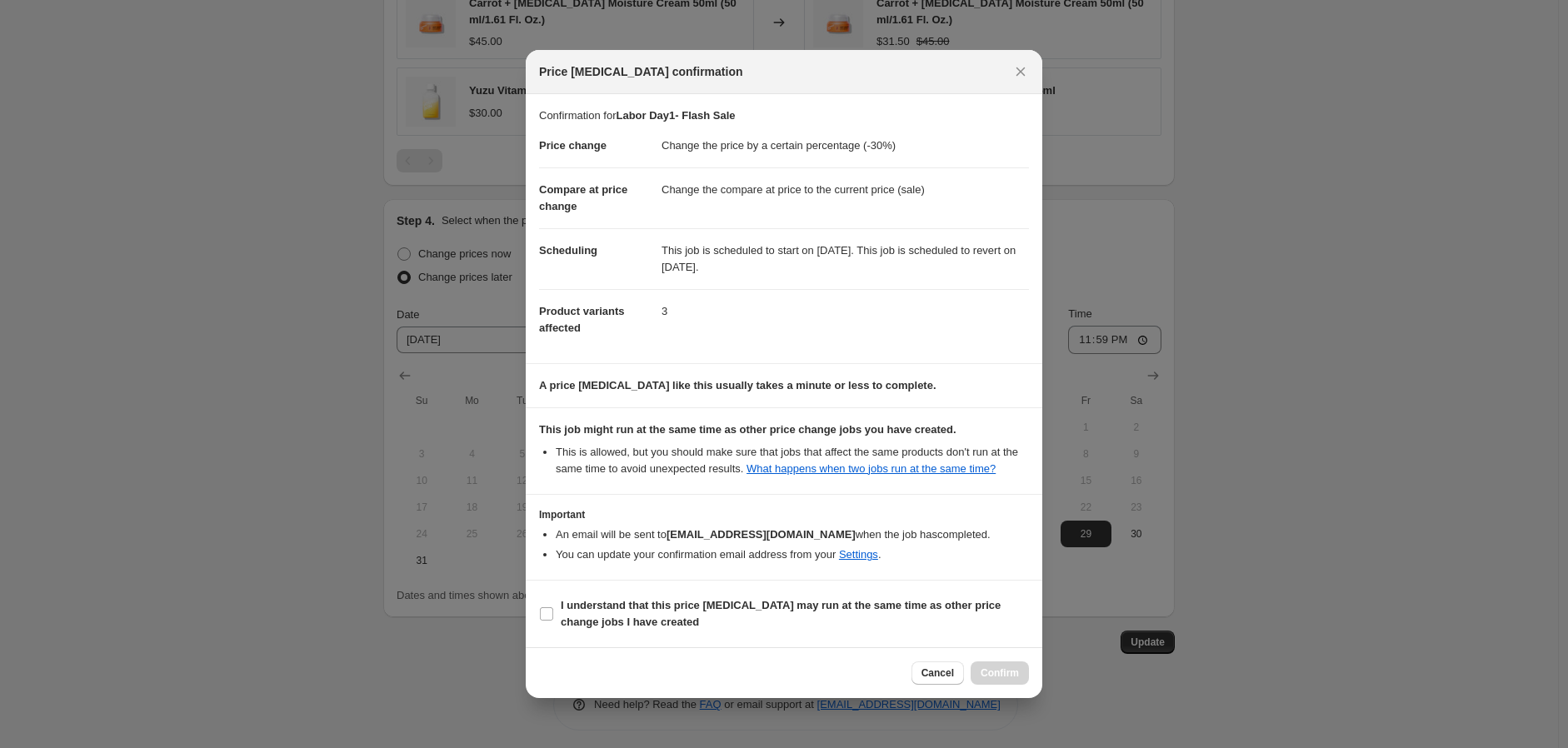
click at [596, 590] on section "I understand that this price change job may run at the same time as other price…" at bounding box center [784, 614] width 517 height 67
drag, startPoint x: 601, startPoint y: 603, endPoint x: 889, endPoint y: 631, distance: 289.4
click at [605, 605] on b "I understand that this price change job may run at the same time as other price…" at bounding box center [780, 614] width 440 height 29
click at [549, 613] on input "I understand that this price change job may run at the same time as other price…" at bounding box center [547, 614] width 14 height 14
checkbox input "true"
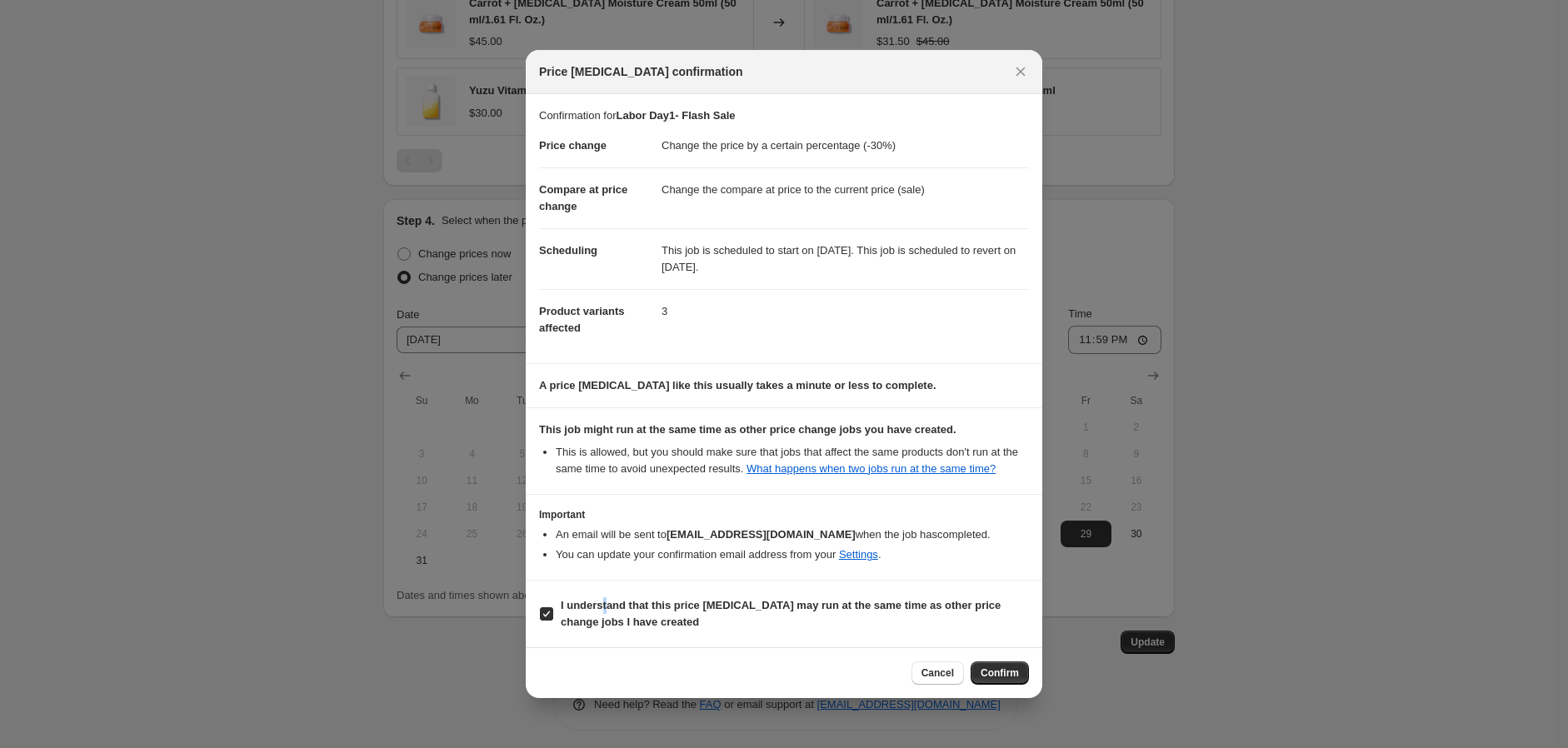
drag, startPoint x: 988, startPoint y: 677, endPoint x: 1012, endPoint y: 673, distance: 24.3
click at [993, 677] on span "Confirm" at bounding box center [999, 673] width 38 height 14
